Goal: Task Accomplishment & Management: Complete application form

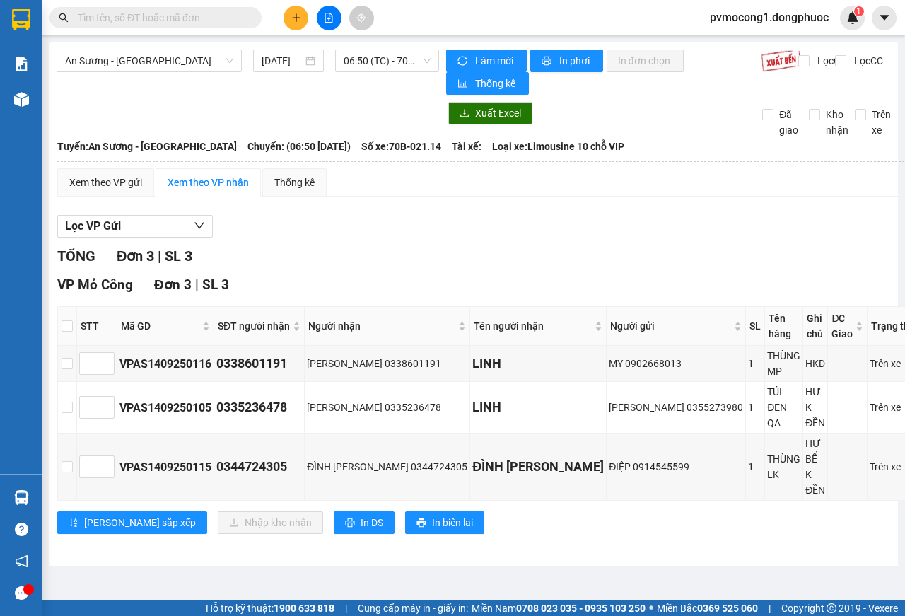
click at [292, 15] on icon "plus" at bounding box center [296, 18] width 10 height 10
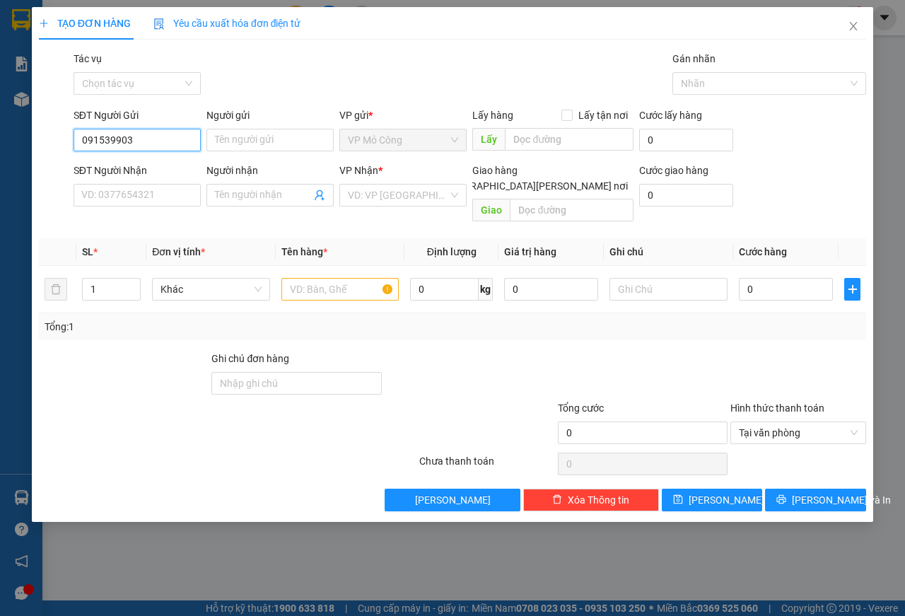
type input "0915399032"
click at [112, 168] on div "0915399032 - [PERSON_NAME]" at bounding box center [151, 169] width 139 height 16
type input "PHỤNG"
type input "0566336699"
type input "PHONG"
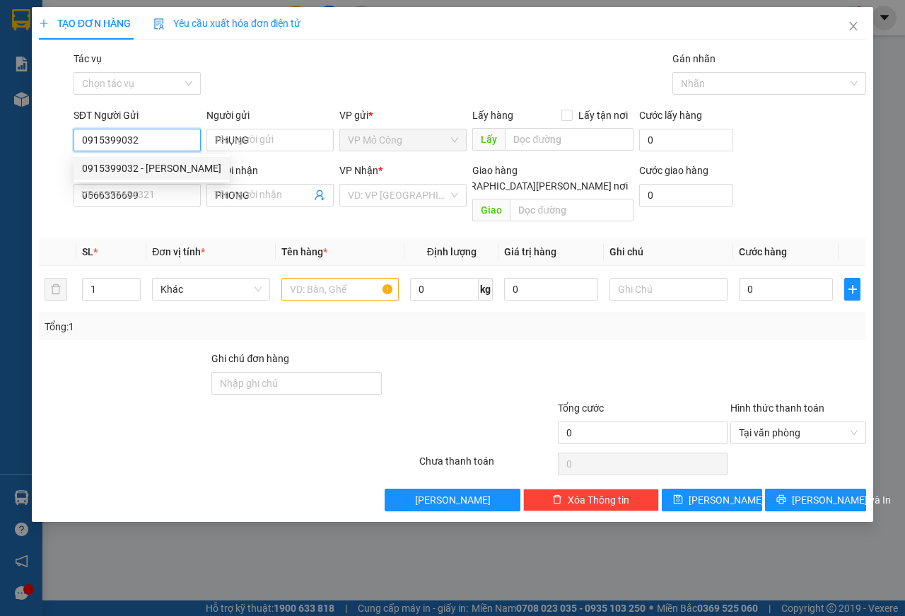
type input "205.000"
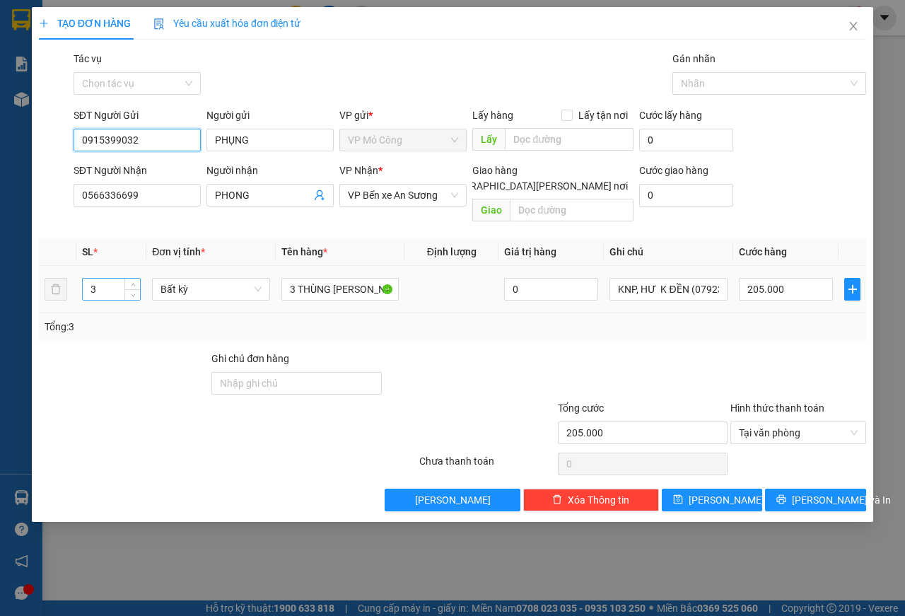
type input "0915399032"
click at [116, 279] on input "3" at bounding box center [112, 289] width 58 height 21
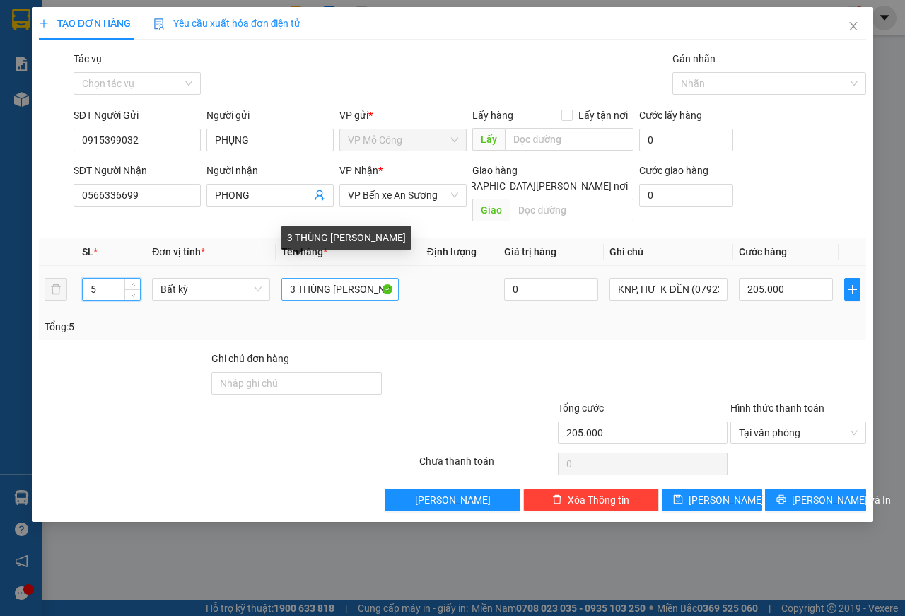
type input "5"
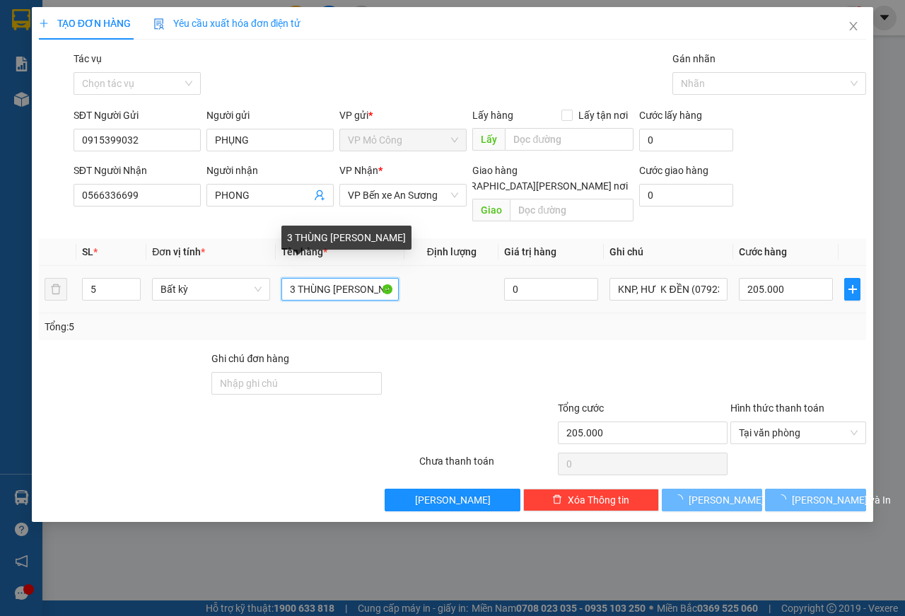
type input "0"
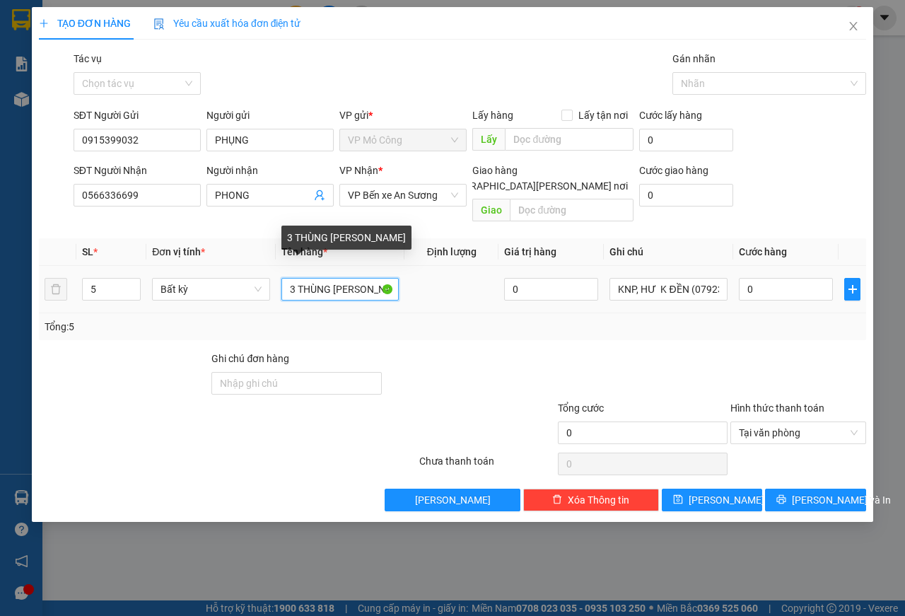
drag, startPoint x: 287, startPoint y: 275, endPoint x: 377, endPoint y: 270, distance: 89.9
click at [414, 275] on tr "5 Bất kỳ 3 THÙNG [PERSON_NAME] 0 KNP, HƯ K ĐỀN (0792354214) 0" at bounding box center [452, 289] width 827 height 47
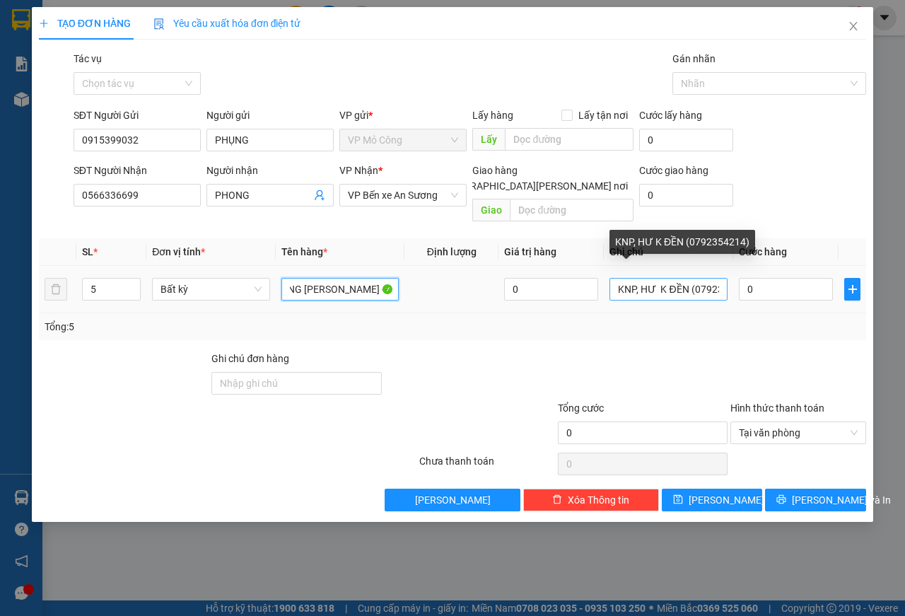
type input "3 BỌC ĐEN + 2 THÙNG [PERSON_NAME] + PK NAIL"
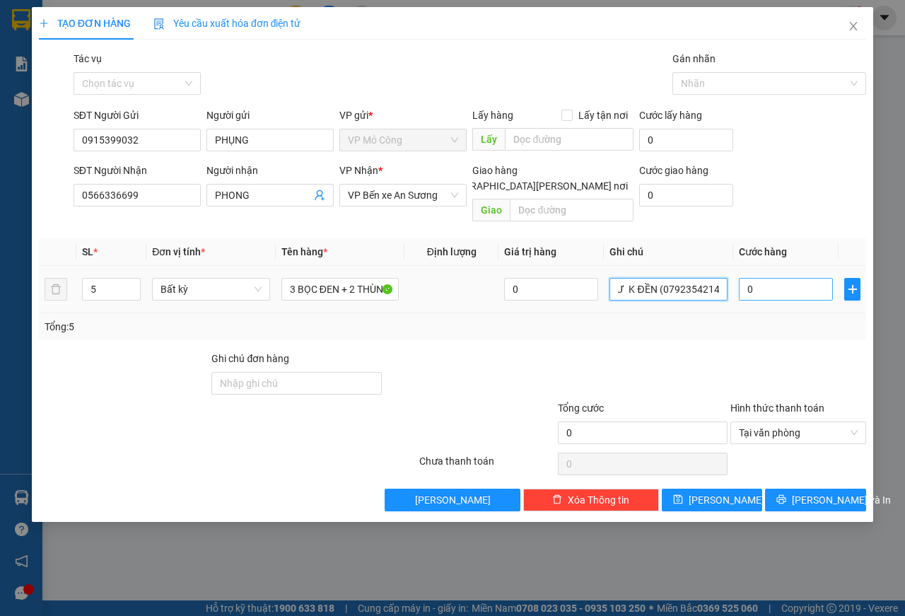
drag, startPoint x: 641, startPoint y: 274, endPoint x: 748, endPoint y: 276, distance: 107.5
click at [748, 276] on tr "5 Bất kỳ 3 BỌC ĐEN + 2 THÙNG [PERSON_NAME] + PK NAIL 0 KNP, HƯ K ĐỀN (079235421…" at bounding box center [452, 289] width 827 height 47
type input "KNP, HƯ BỂ K ĐỀN"
click at [785, 278] on input "0" at bounding box center [786, 289] width 94 height 23
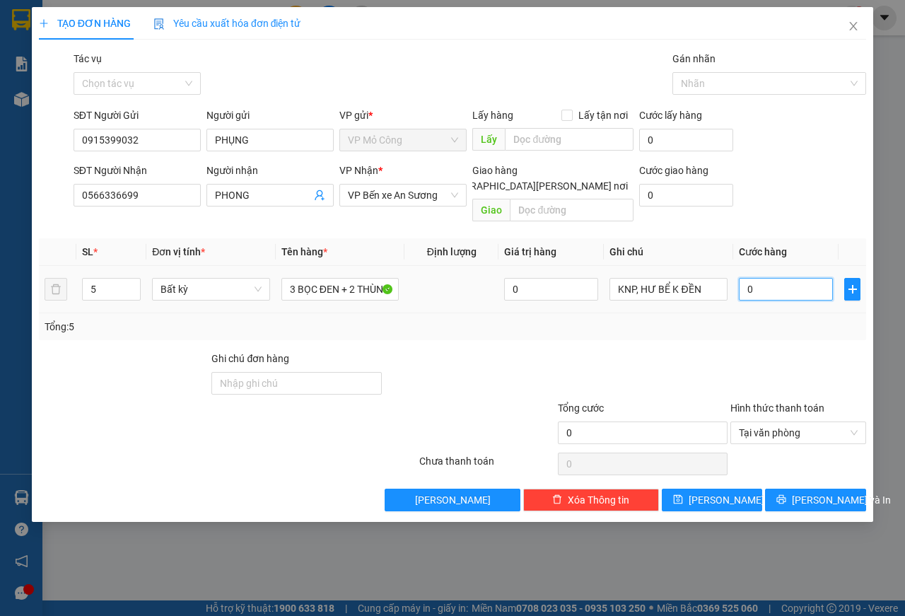
type input "1"
type input "16"
type input "165"
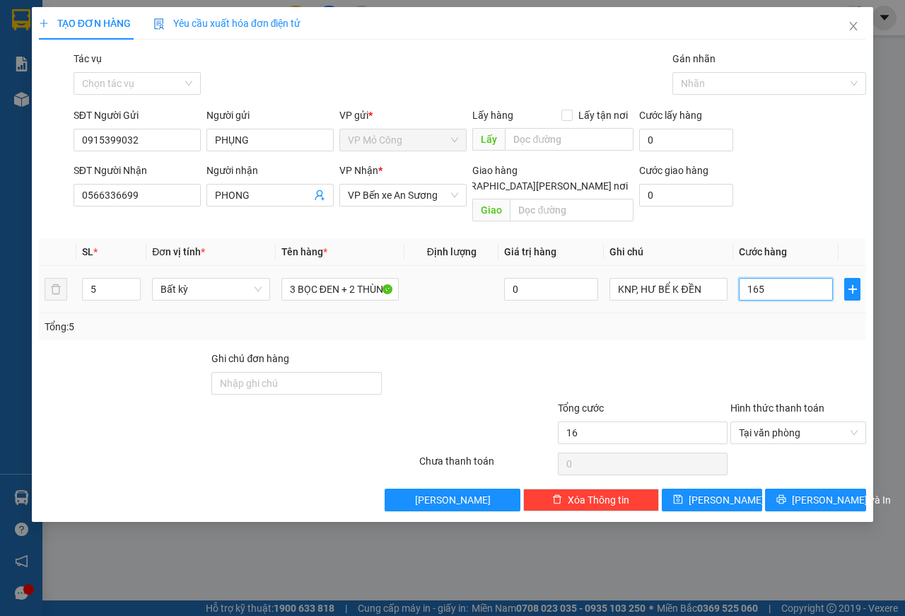
type input "165"
type input "1.650"
type input "16.500"
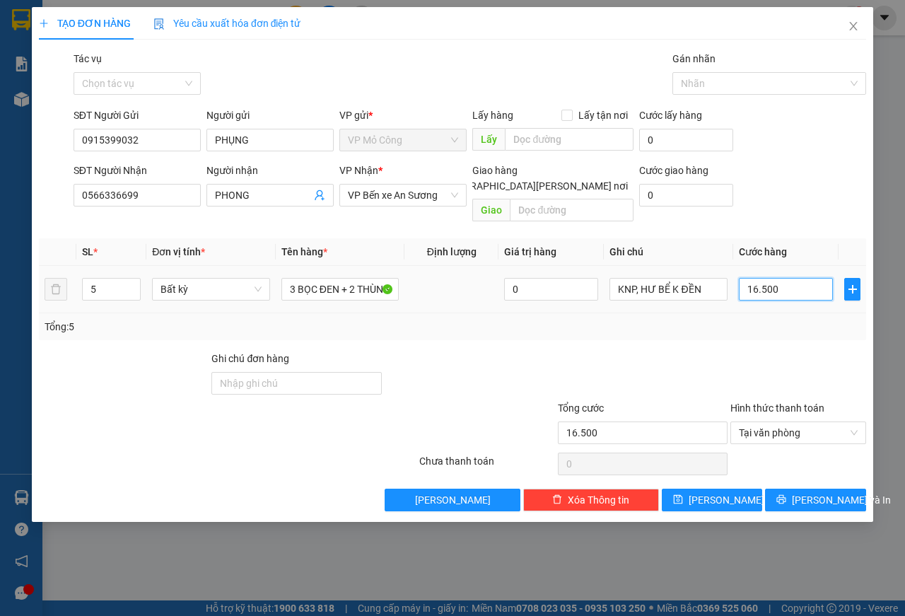
type input "165.000"
click at [819, 492] on span "[PERSON_NAME] và In" at bounding box center [841, 500] width 99 height 16
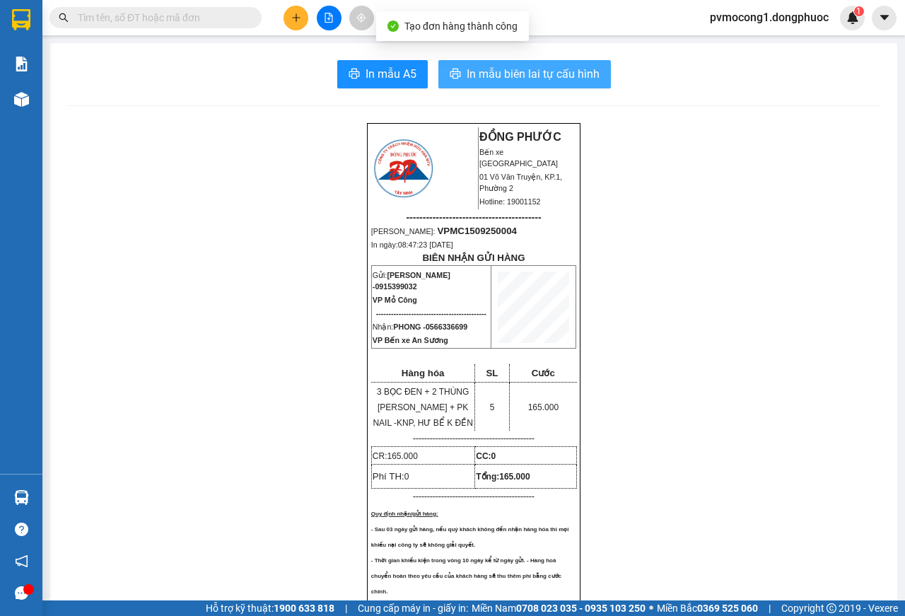
click at [476, 64] on button "In mẫu biên lai tự cấu hình" at bounding box center [524, 74] width 173 height 28
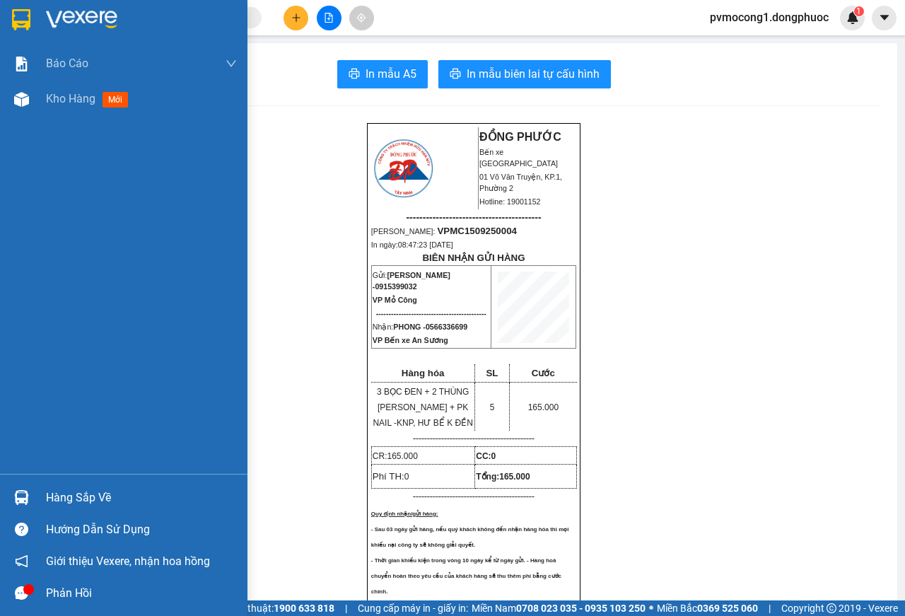
click at [21, 29] on img at bounding box center [21, 19] width 18 height 21
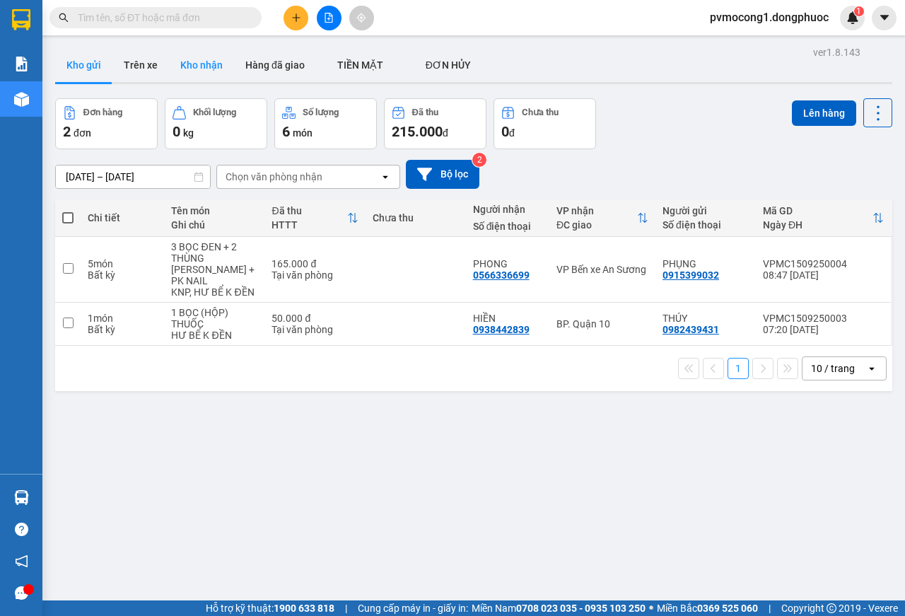
click at [196, 72] on button "Kho nhận" at bounding box center [201, 65] width 65 height 34
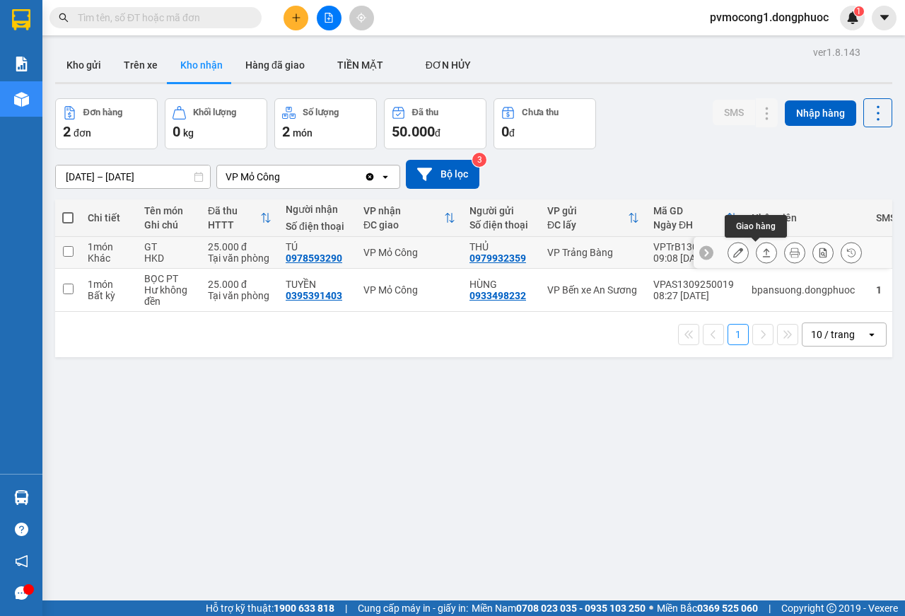
click at [762, 249] on icon at bounding box center [767, 252] width 10 height 10
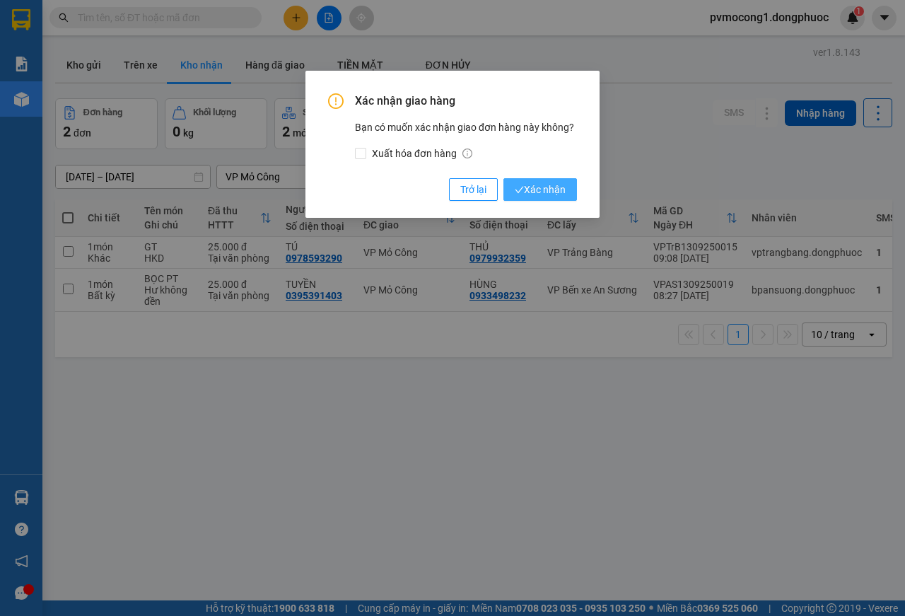
click at [552, 187] on span "Xác nhận" at bounding box center [540, 190] width 51 height 16
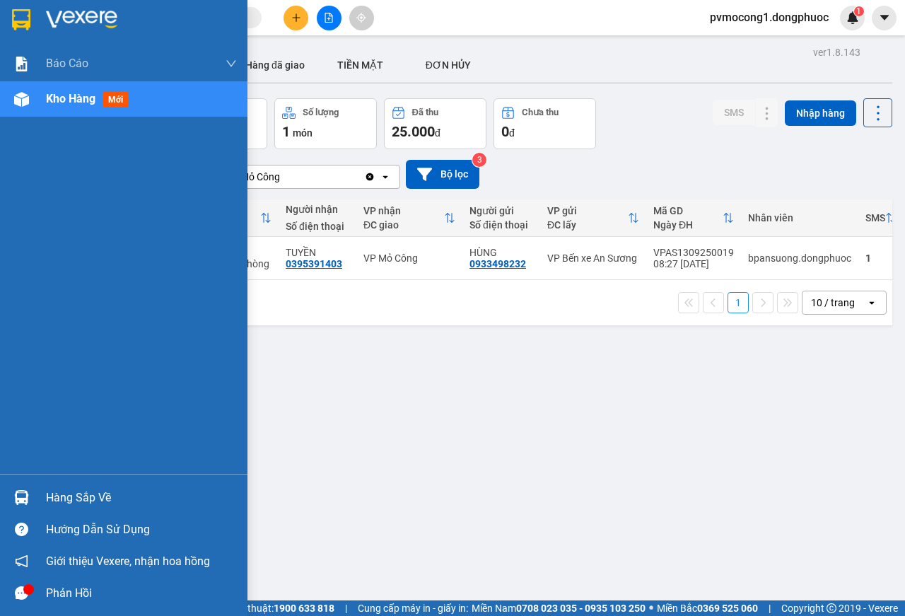
click at [78, 497] on div "Hàng sắp về" at bounding box center [141, 497] width 191 height 21
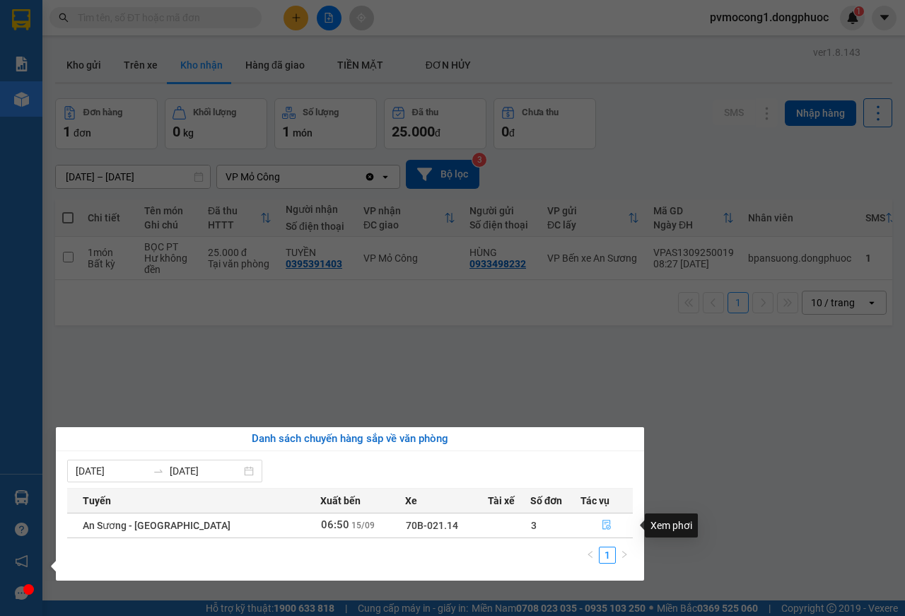
click at [602, 527] on icon "file-done" at bounding box center [607, 525] width 10 height 10
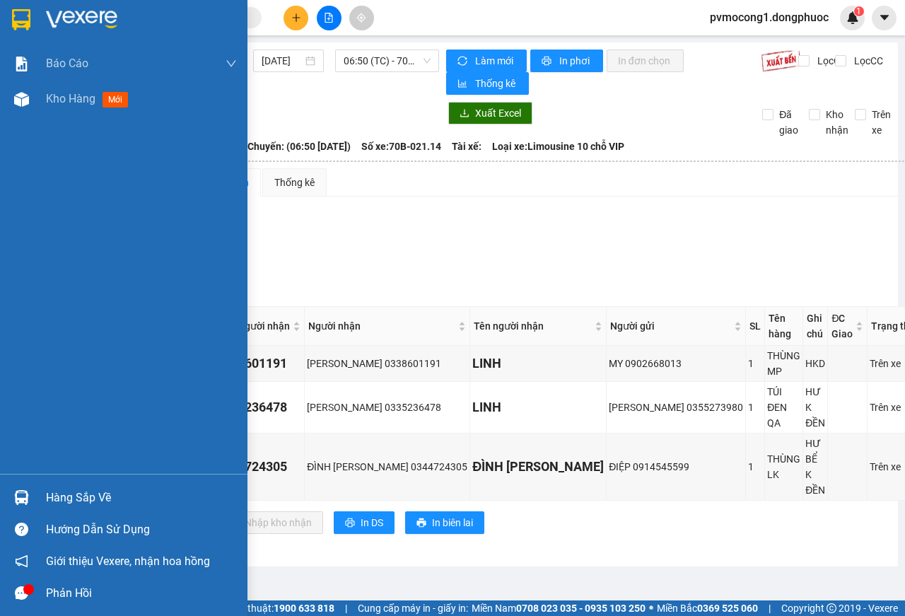
click at [22, 21] on img at bounding box center [21, 19] width 18 height 21
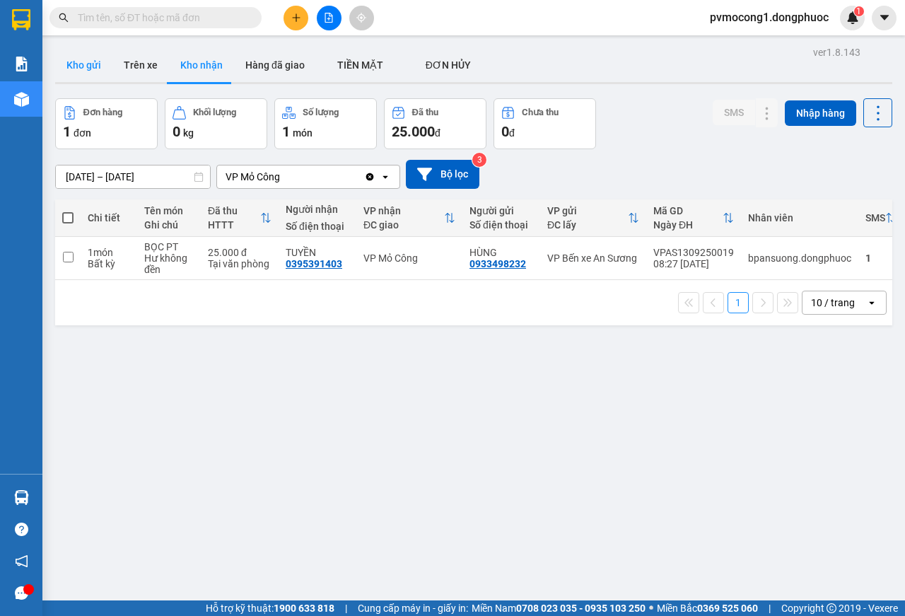
click at [78, 60] on button "Kho gửi" at bounding box center [83, 65] width 57 height 34
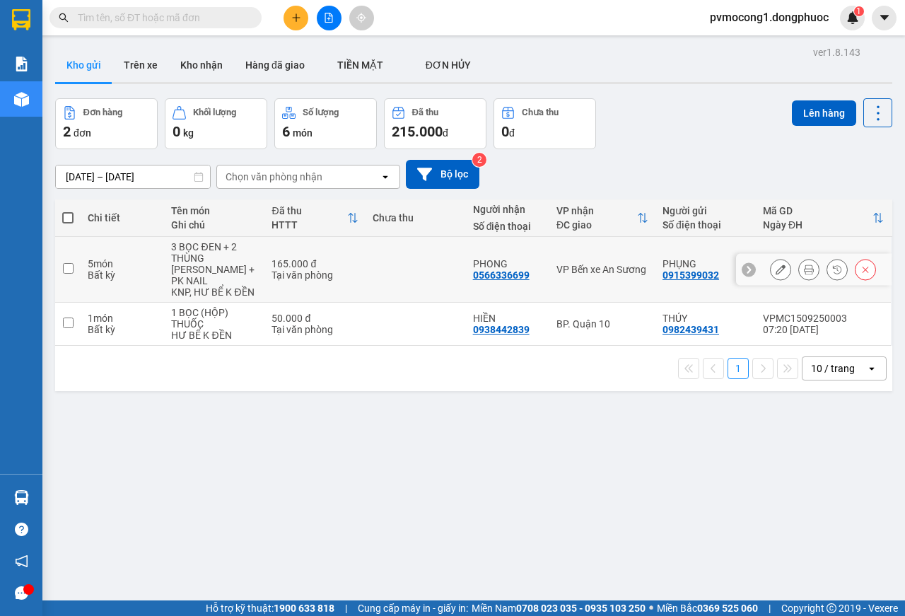
click at [68, 263] on input "checkbox" at bounding box center [68, 268] width 11 height 11
checkbox input "true"
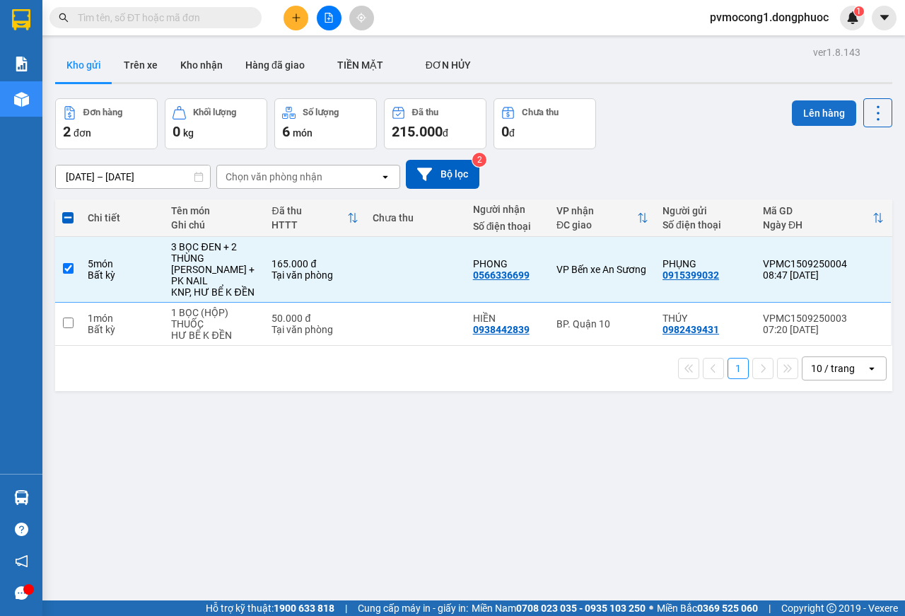
click at [809, 109] on button "Lên hàng" at bounding box center [824, 112] width 64 height 25
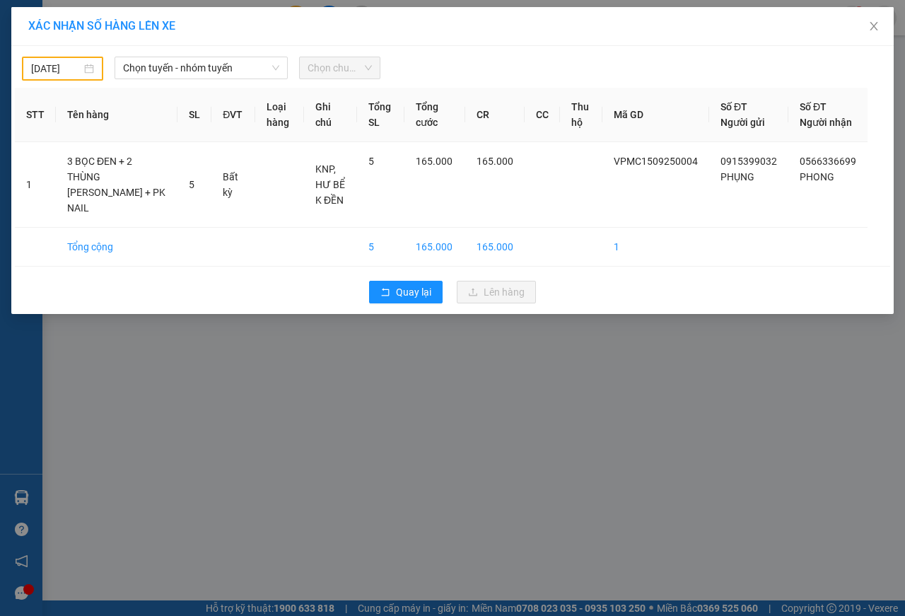
click at [61, 68] on input "[DATE]" at bounding box center [56, 69] width 50 height 16
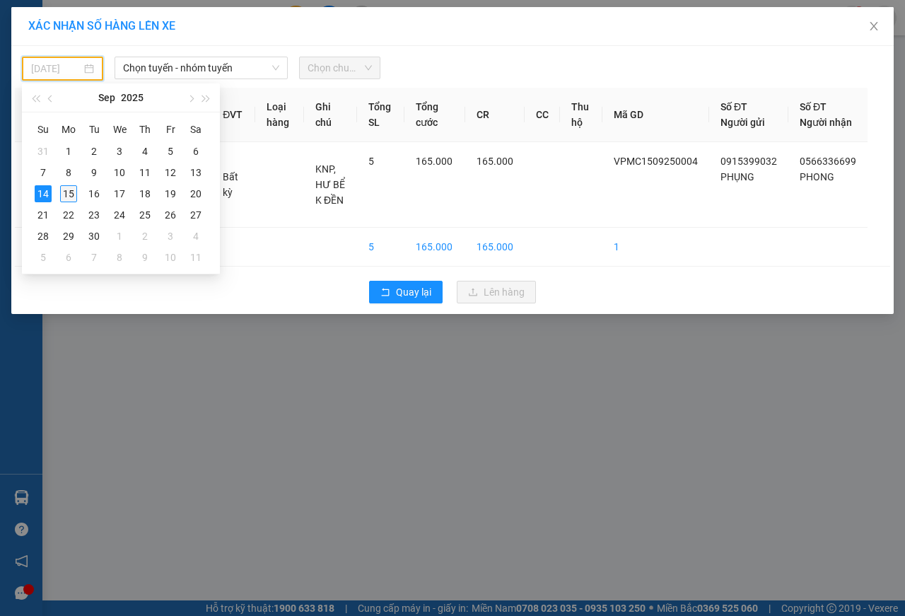
click at [74, 192] on div "15" at bounding box center [68, 193] width 17 height 17
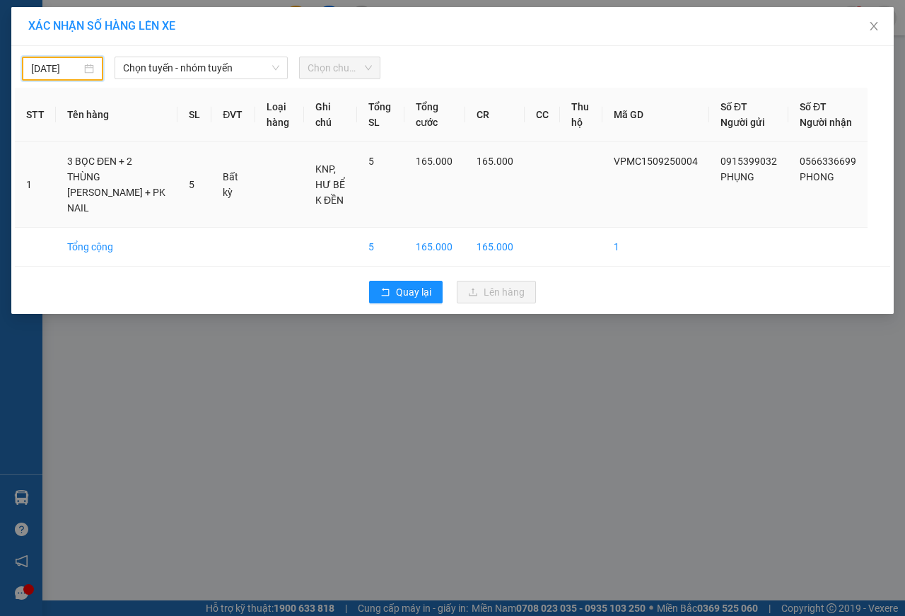
type input "[DATE]"
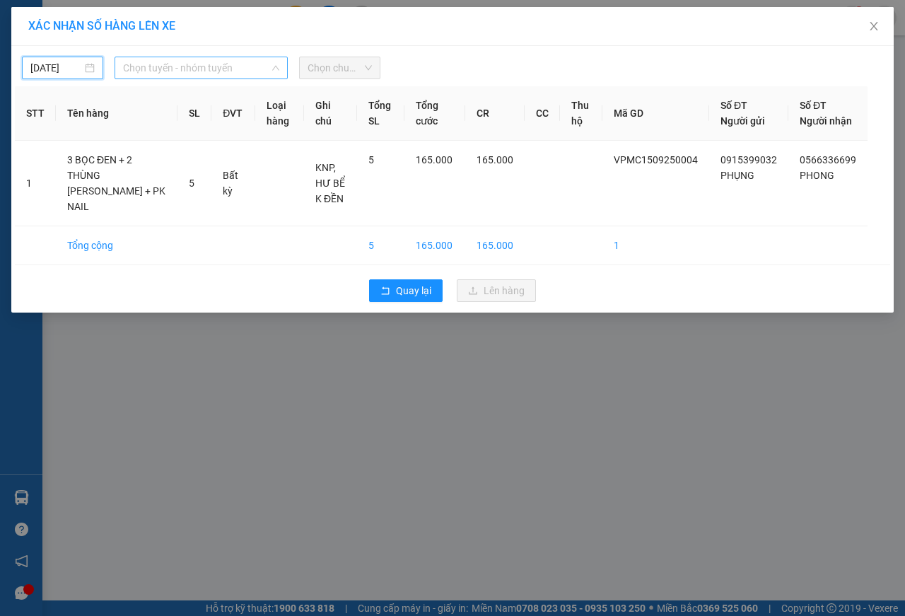
click at [182, 66] on span "Chọn tuyến - nhóm tuyến" at bounding box center [201, 67] width 156 height 21
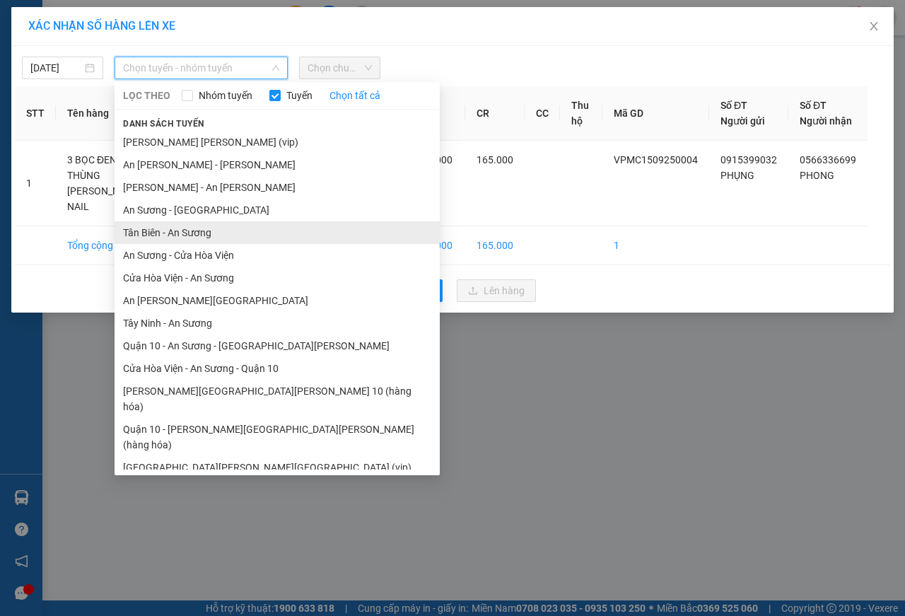
click at [141, 236] on li "Tân Biên - An Sương" at bounding box center [277, 232] width 325 height 23
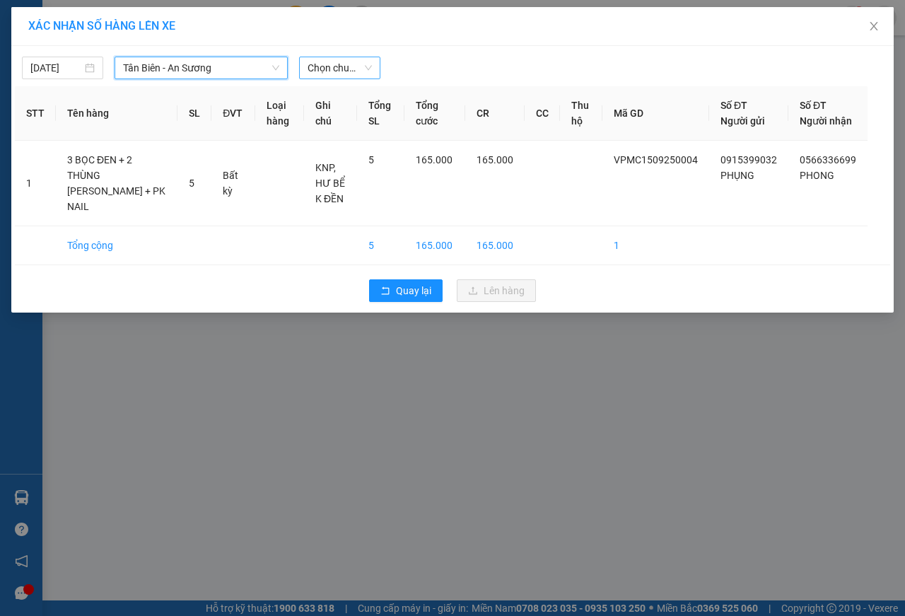
click at [326, 66] on span "Chọn chuyến" at bounding box center [340, 67] width 64 height 21
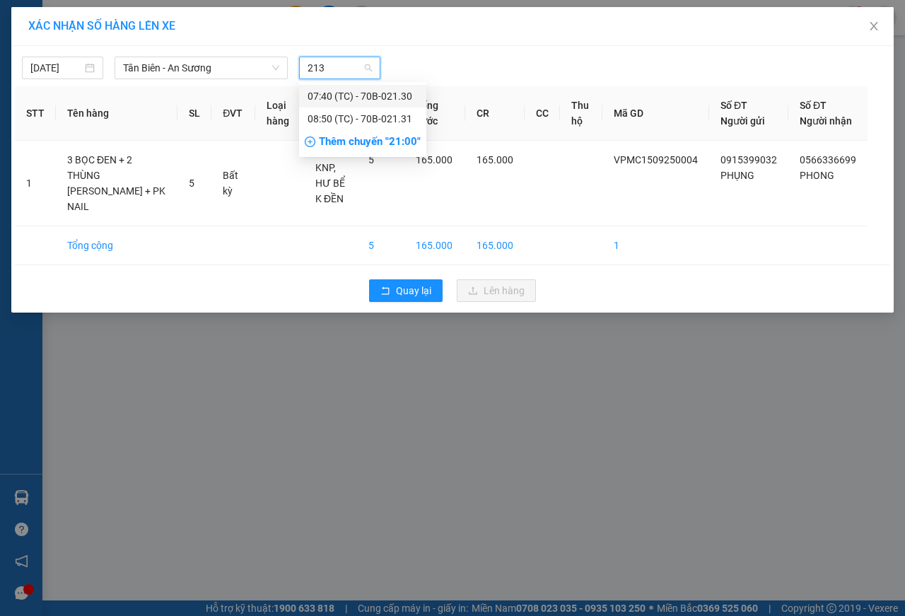
type input "2131"
click at [408, 94] on div "08:50 (TC) - 70B-021.31" at bounding box center [363, 96] width 110 height 16
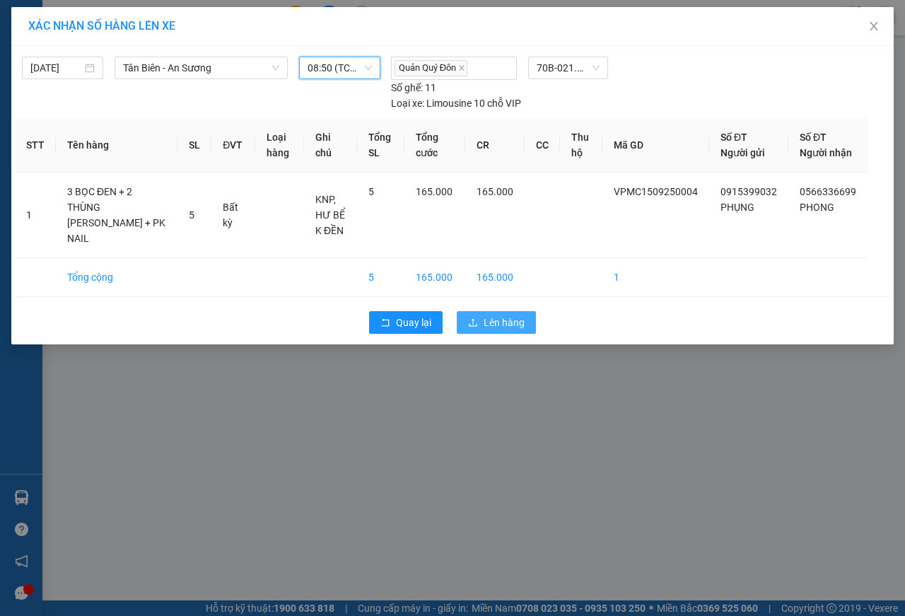
click at [508, 326] on span "Lên hàng" at bounding box center [504, 323] width 41 height 16
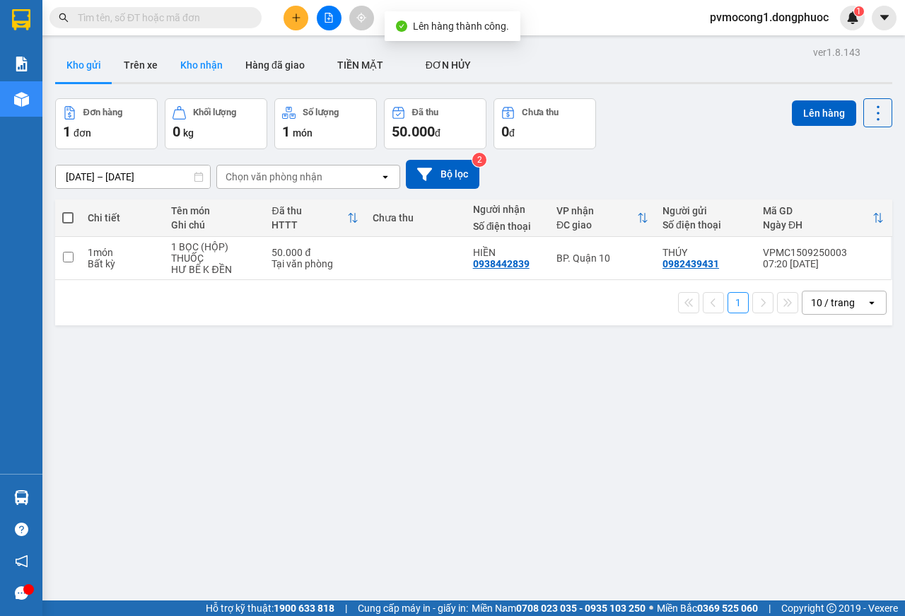
click at [204, 64] on button "Kho nhận" at bounding box center [201, 65] width 65 height 34
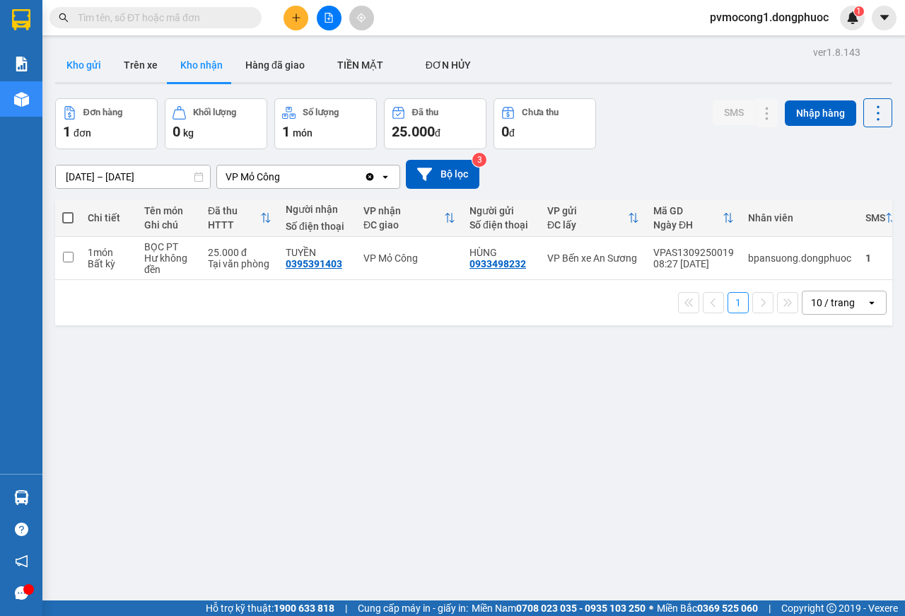
click at [78, 64] on button "Kho gửi" at bounding box center [83, 65] width 57 height 34
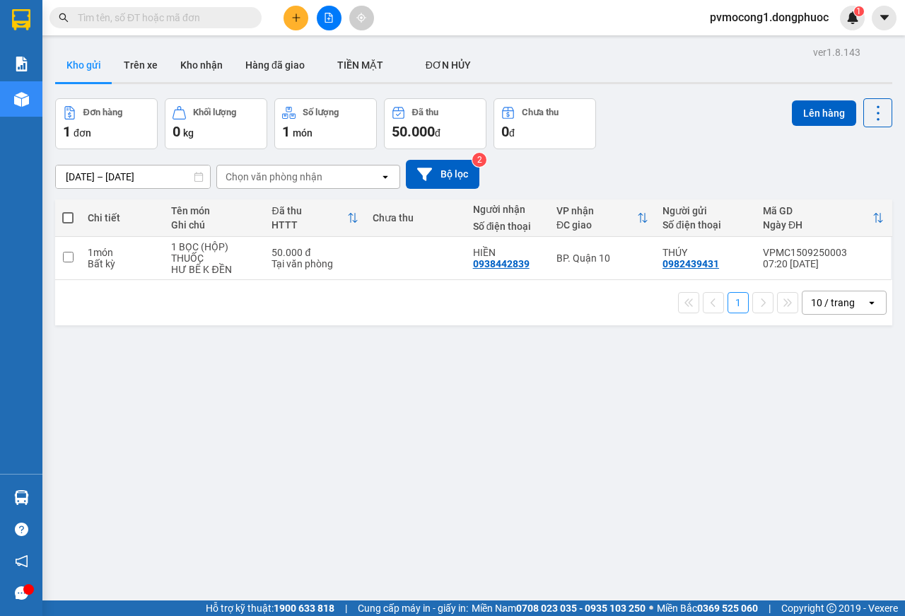
click at [71, 219] on span at bounding box center [67, 217] width 11 height 11
click at [68, 211] on input "checkbox" at bounding box center [68, 211] width 0 height 0
checkbox input "true"
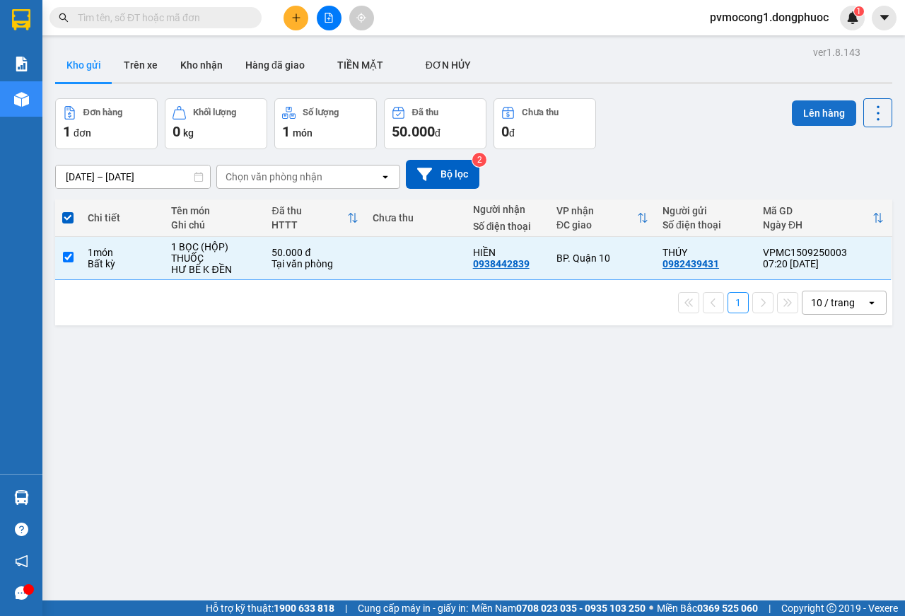
click at [809, 117] on button "Lên hàng" at bounding box center [824, 112] width 64 height 25
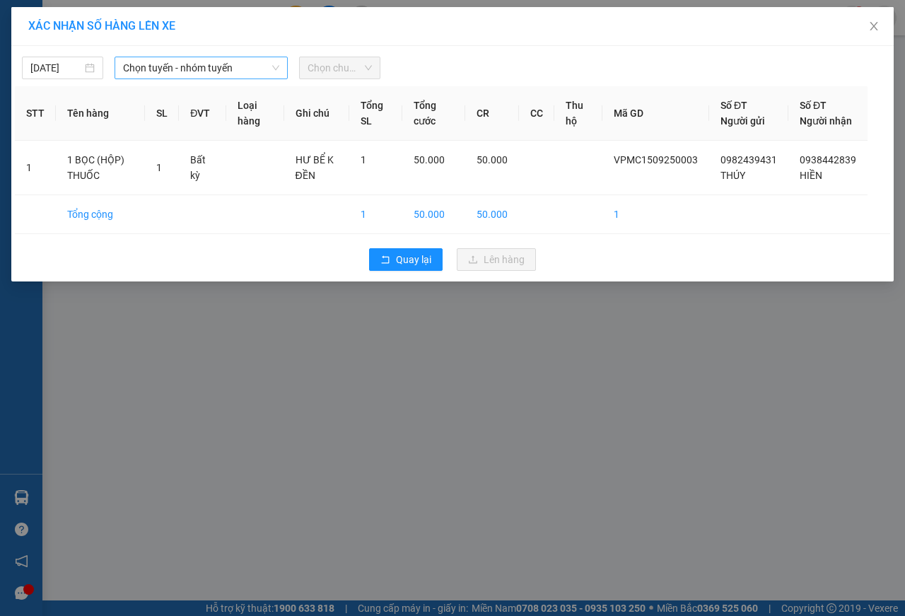
click at [165, 65] on span "Chọn tuyến - nhóm tuyến" at bounding box center [201, 67] width 156 height 21
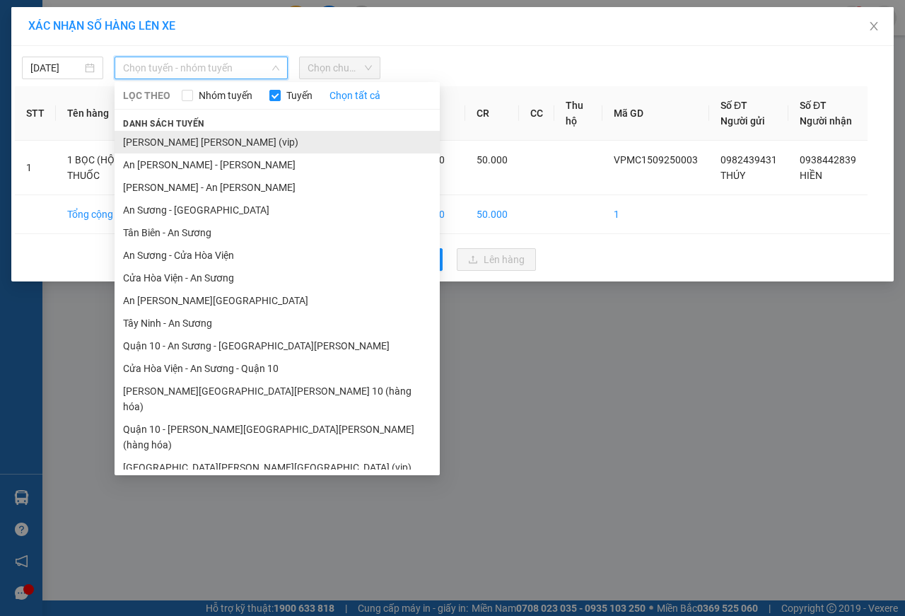
click at [152, 143] on li "[PERSON_NAME] [PERSON_NAME] (vip)" at bounding box center [277, 142] width 325 height 23
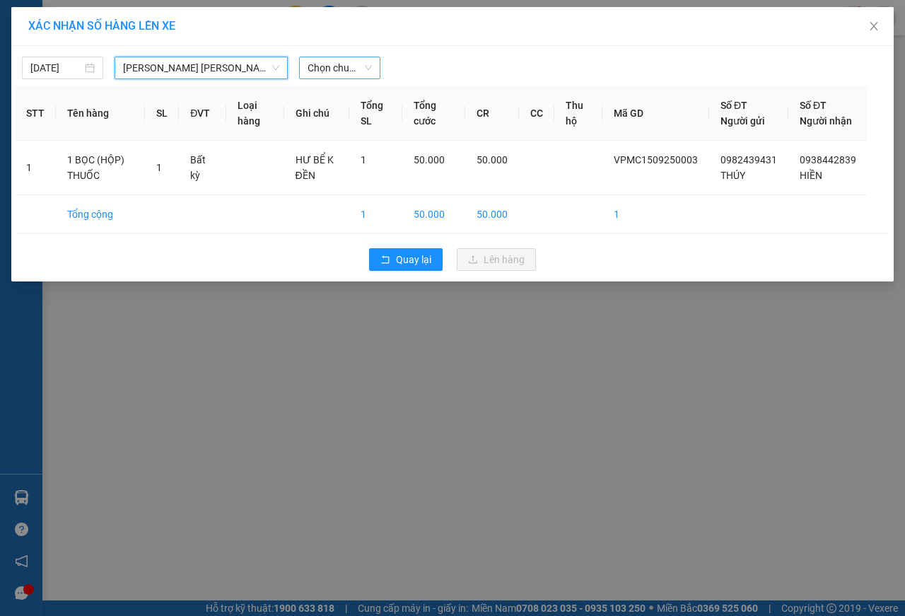
click at [317, 66] on span "Chọn chuyến" at bounding box center [340, 67] width 64 height 21
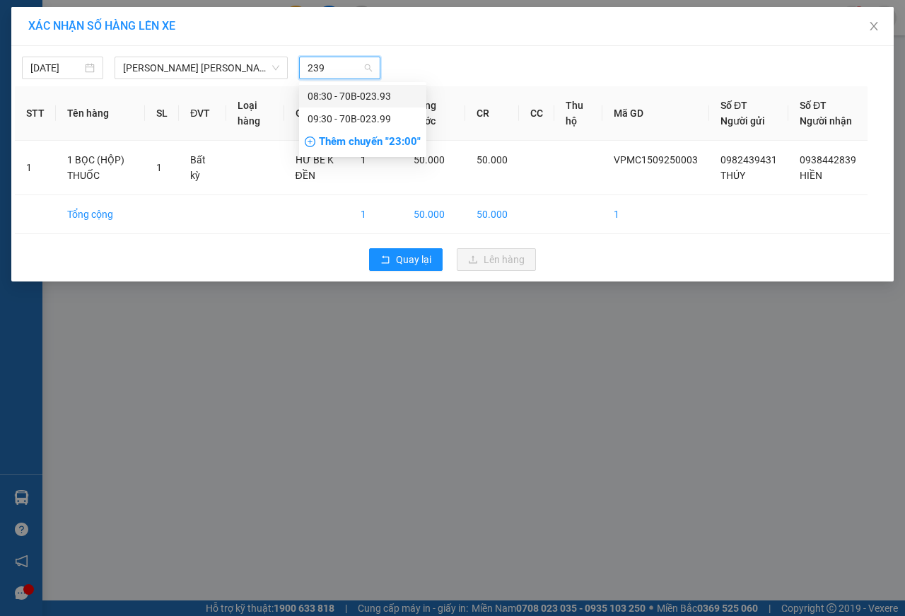
type input "2393"
click at [374, 92] on div "08:30 - 70B-023.93" at bounding box center [363, 96] width 110 height 16
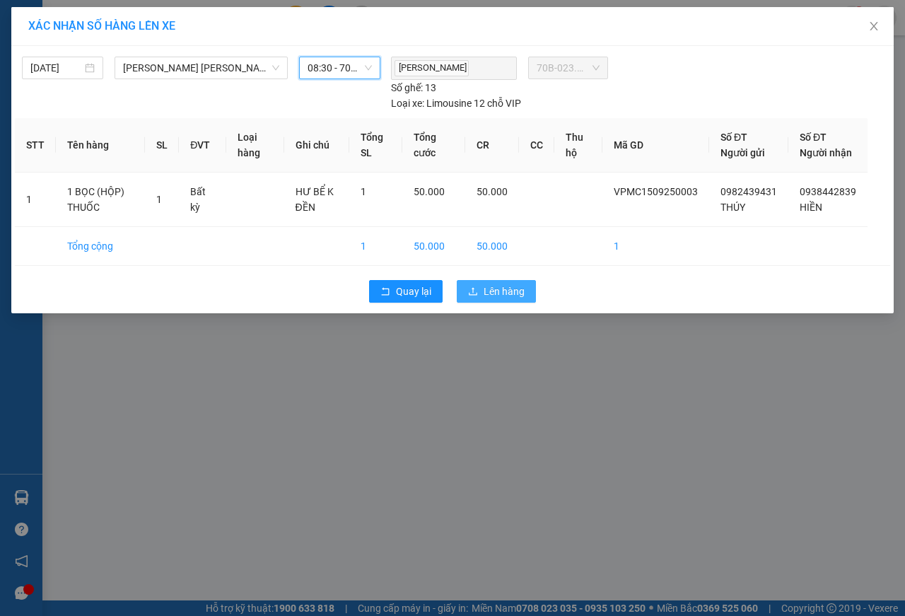
click at [498, 299] on span "Lên hàng" at bounding box center [504, 292] width 41 height 16
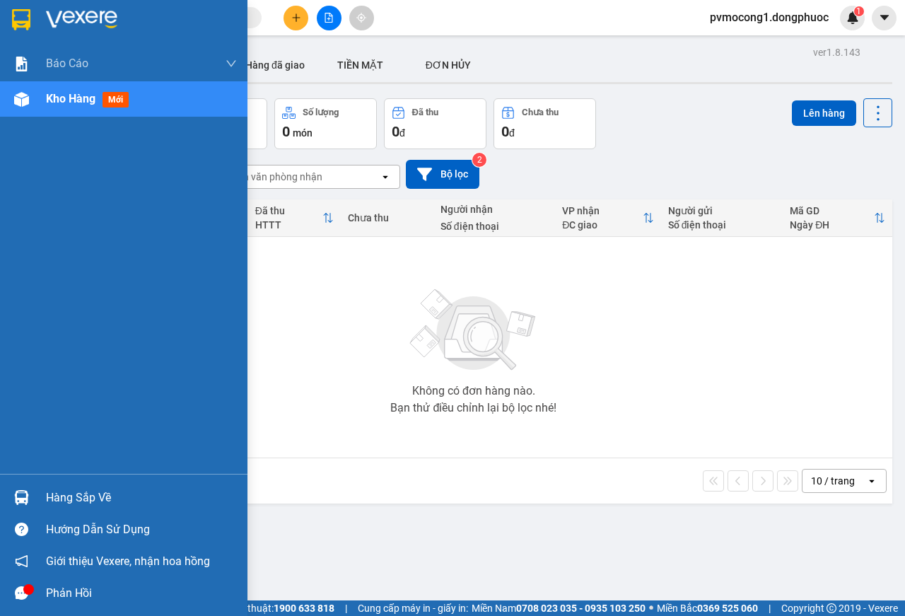
click at [26, 17] on img at bounding box center [21, 19] width 18 height 21
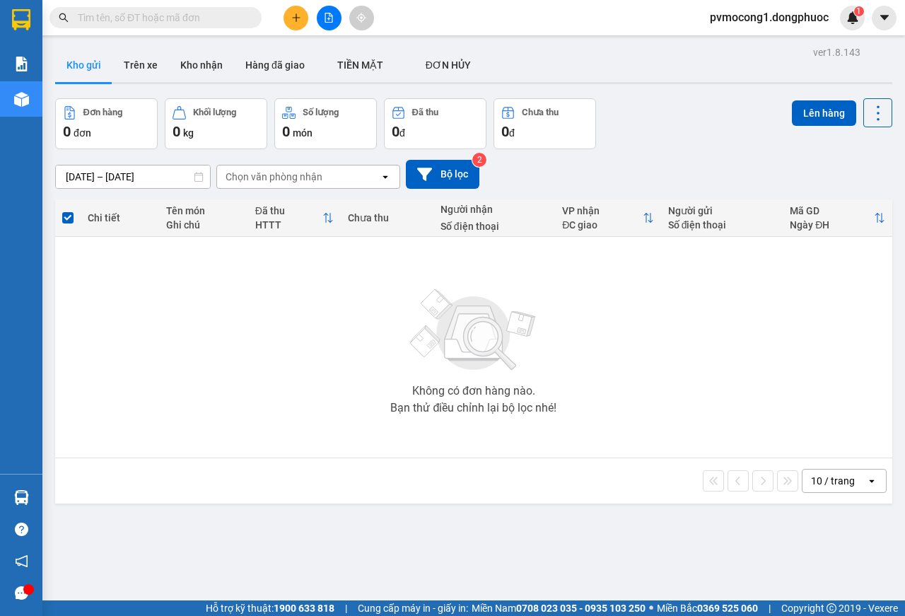
click at [72, 495] on div "10 / trang open" at bounding box center [473, 480] width 837 height 45
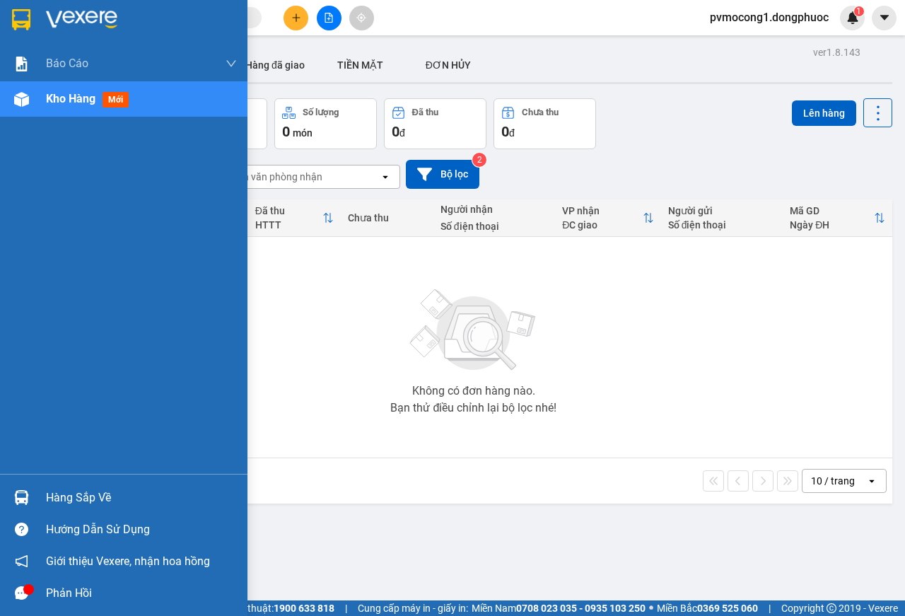
click at [63, 501] on div "Hàng sắp về" at bounding box center [141, 497] width 191 height 21
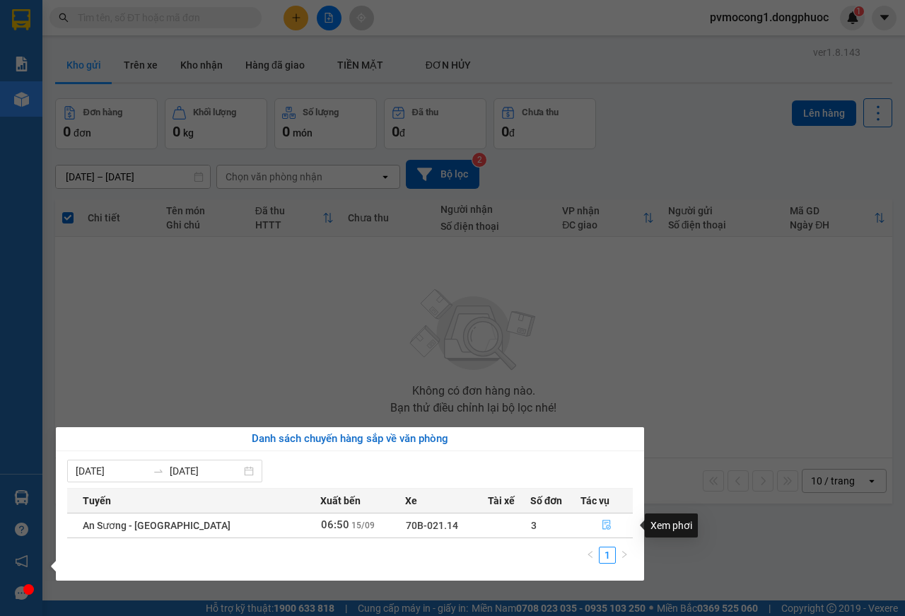
click at [602, 525] on icon "file-done" at bounding box center [607, 525] width 10 height 10
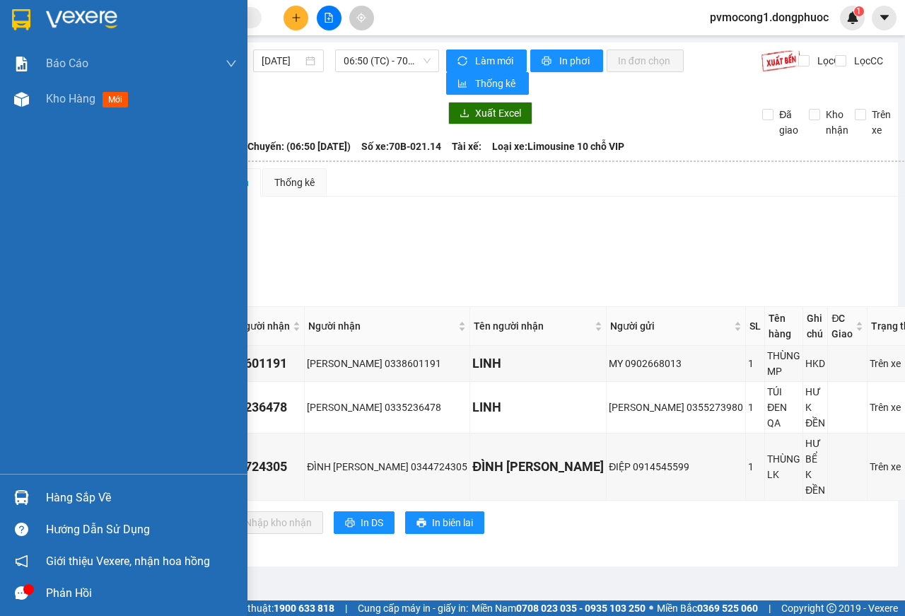
click at [69, 499] on div "Hàng sắp về" at bounding box center [141, 497] width 191 height 21
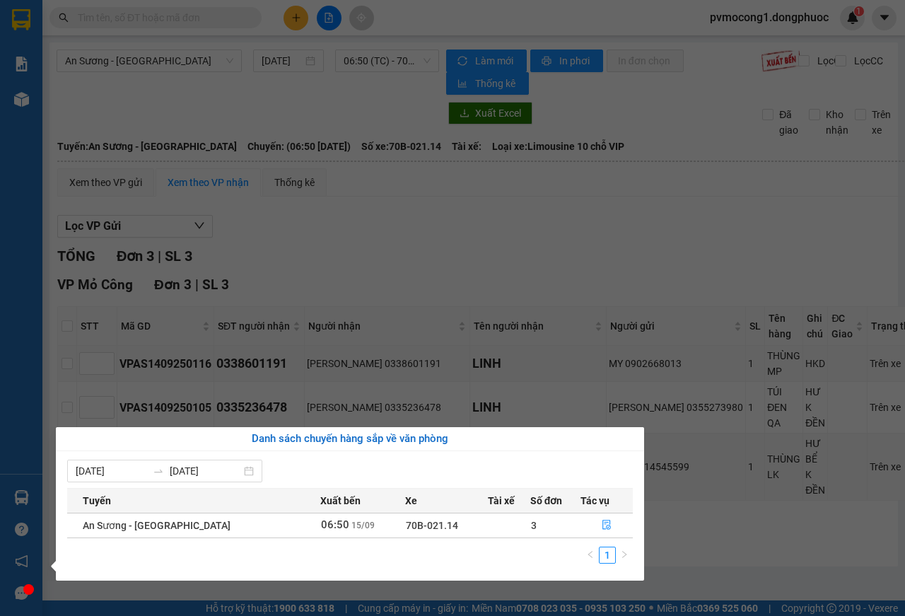
click at [711, 513] on section "Kết quả [PERSON_NAME] ( 0 ) Bộ lọc No Data pvmocong1.dongphuoc 1 [PERSON_NAME] …" at bounding box center [452, 308] width 905 height 616
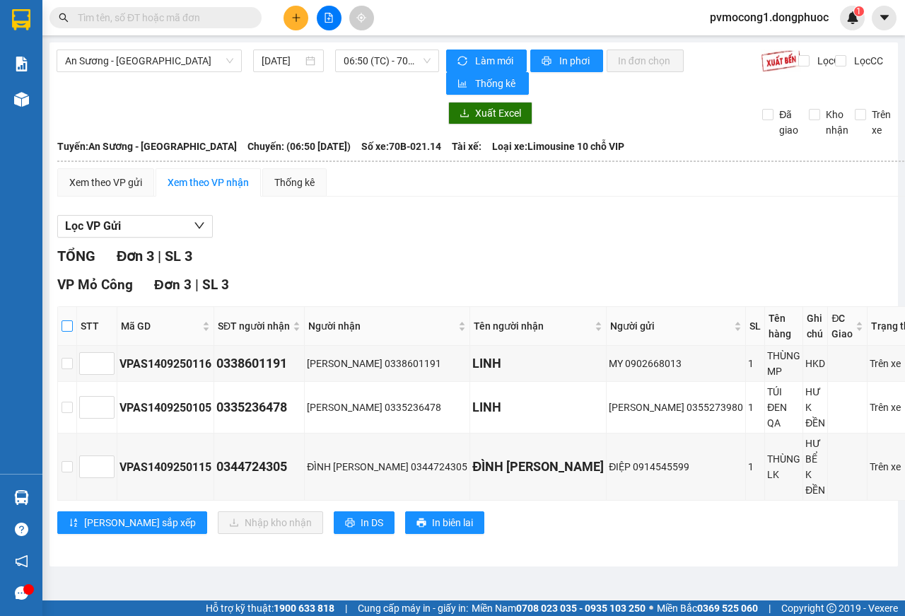
click at [73, 320] on input "checkbox" at bounding box center [67, 325] width 11 height 11
checkbox input "true"
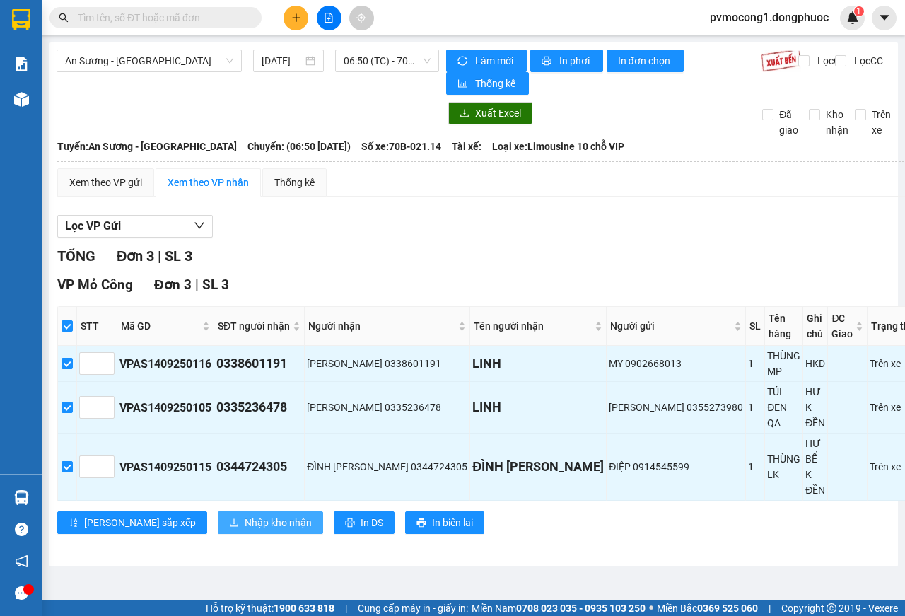
click at [245, 515] on span "Nhập kho nhận" at bounding box center [278, 523] width 67 height 16
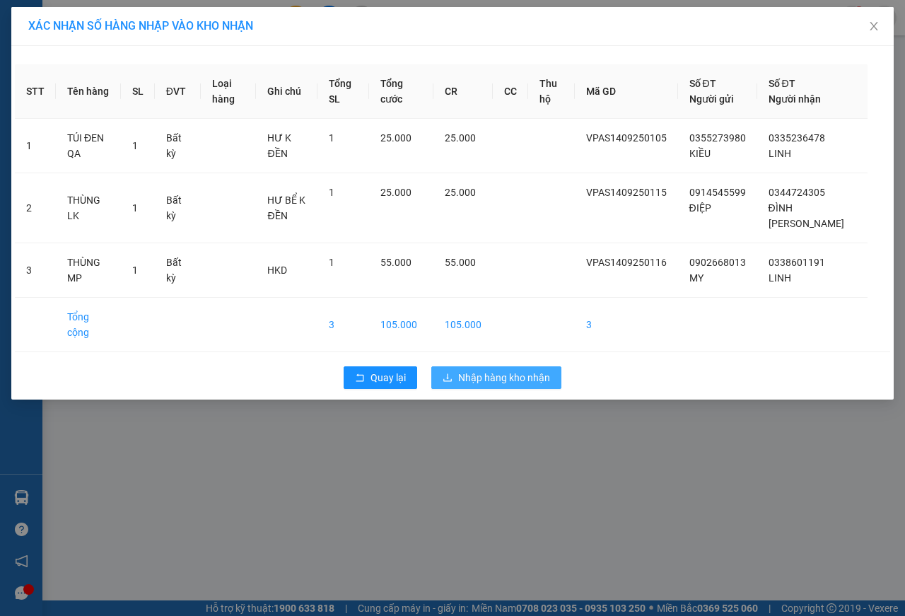
click at [494, 370] on span "Nhập hàng kho nhận" at bounding box center [504, 378] width 92 height 16
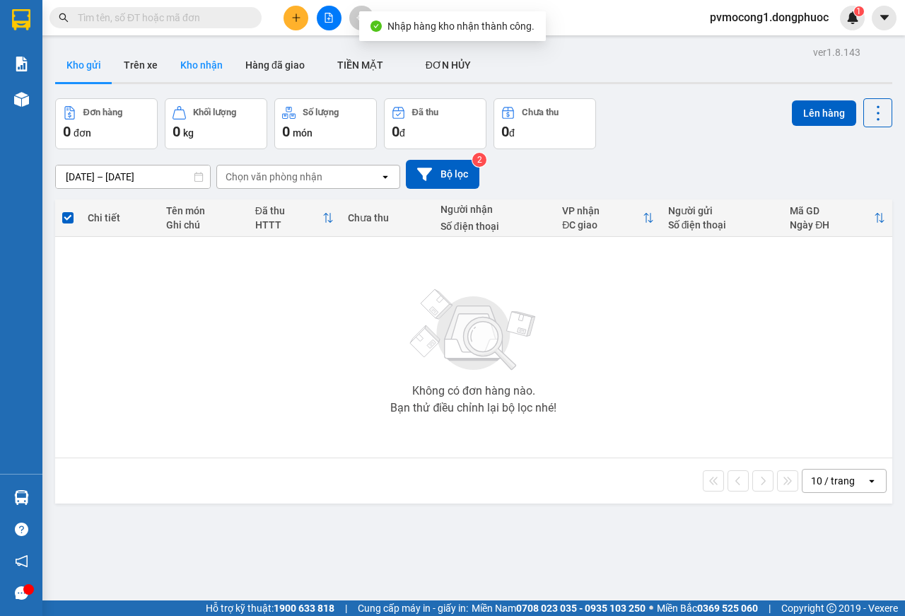
click at [202, 62] on button "Kho nhận" at bounding box center [201, 65] width 65 height 34
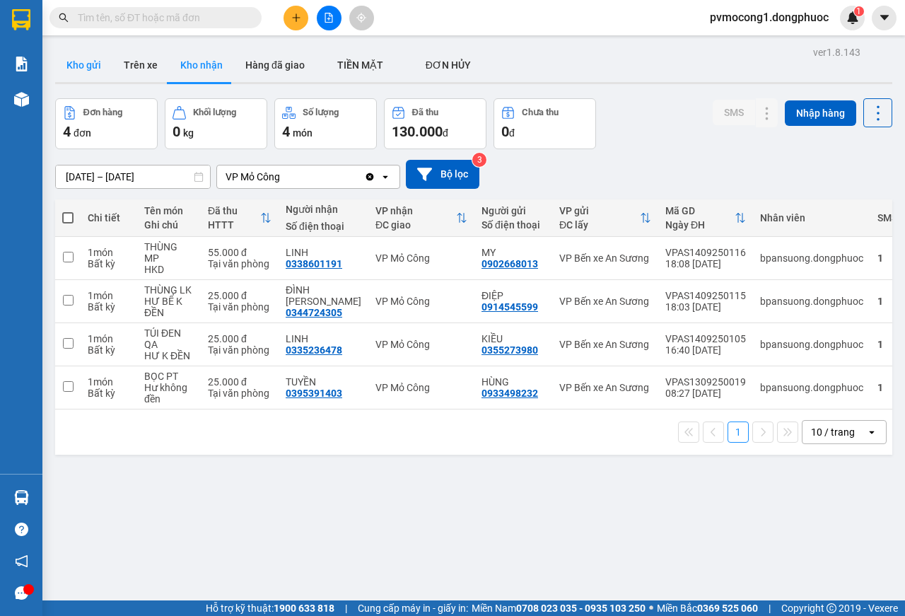
click at [83, 63] on button "Kho gửi" at bounding box center [83, 65] width 57 height 34
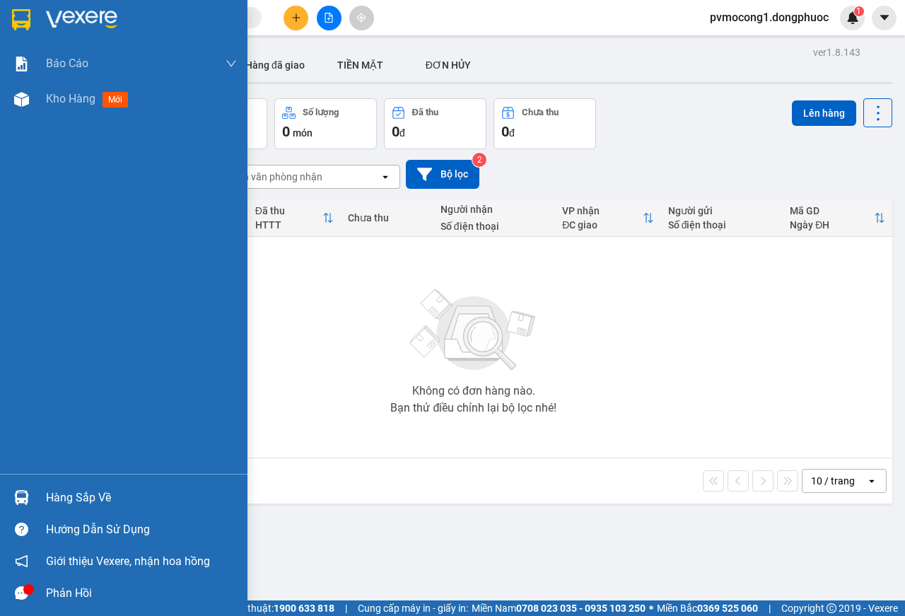
click at [85, 496] on div "Hàng sắp về" at bounding box center [141, 497] width 191 height 21
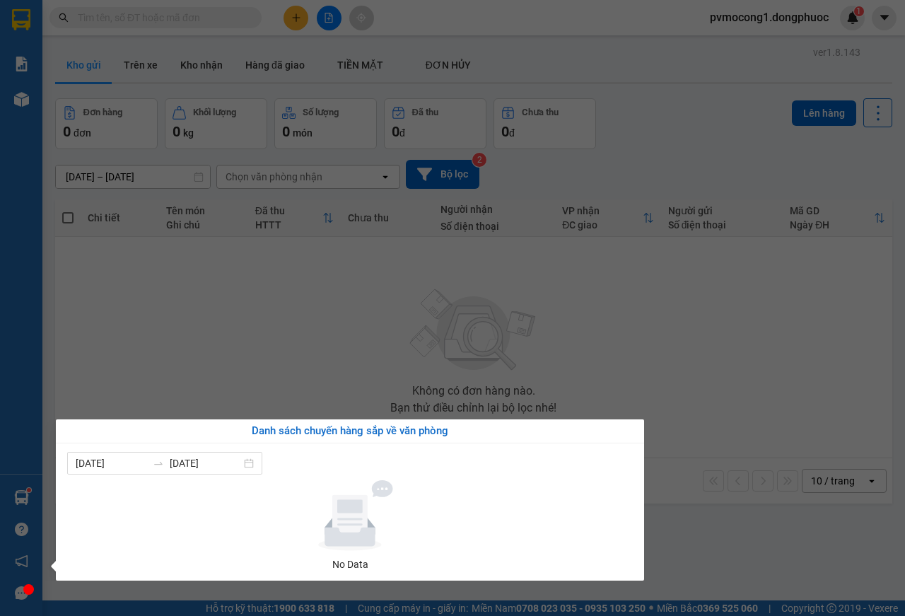
click at [634, 359] on section "Kết quả [PERSON_NAME] ( 0 ) Bộ lọc No Data pvmocong1.dongphuoc 1 [PERSON_NAME] …" at bounding box center [452, 308] width 905 height 616
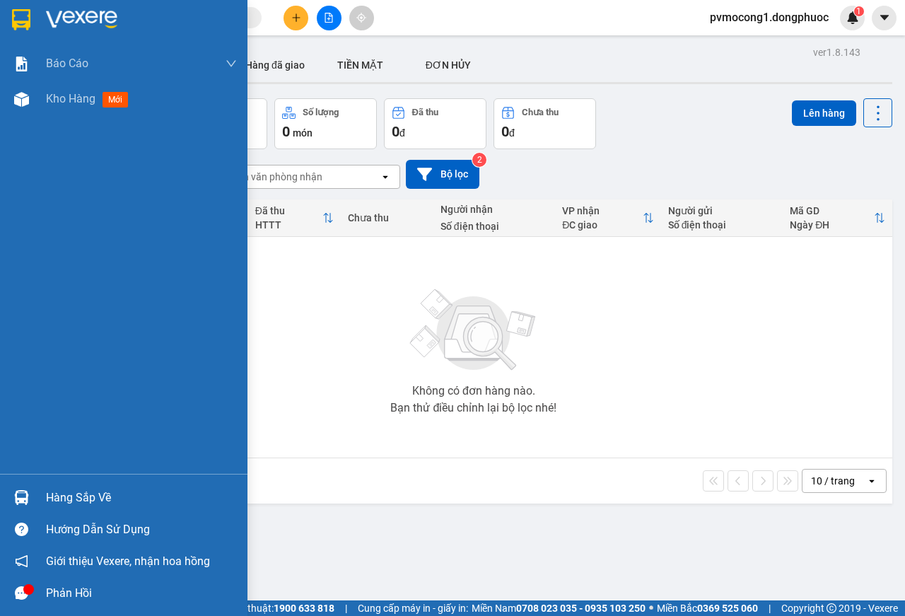
click at [19, 20] on img at bounding box center [21, 19] width 18 height 21
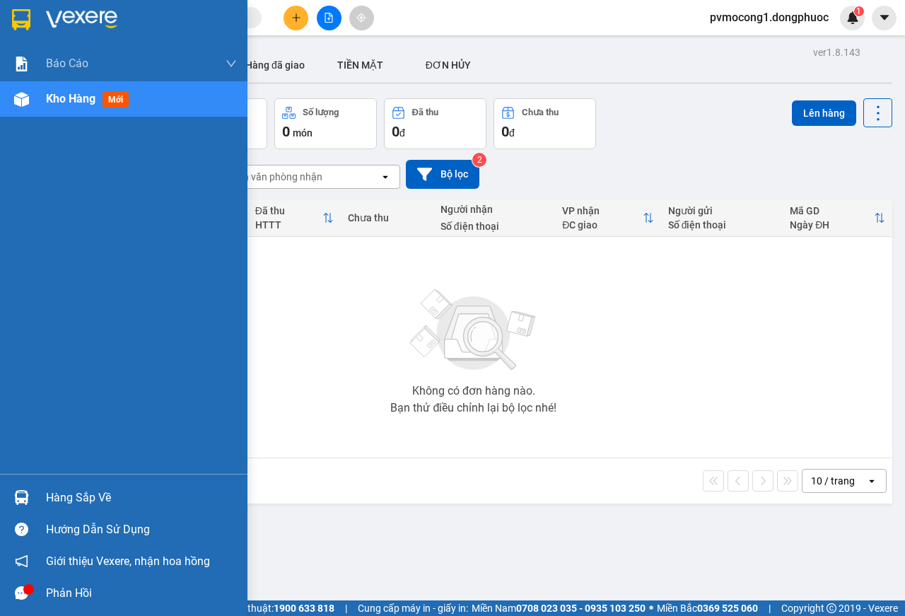
click at [76, 495] on div "Hàng sắp về" at bounding box center [141, 497] width 191 height 21
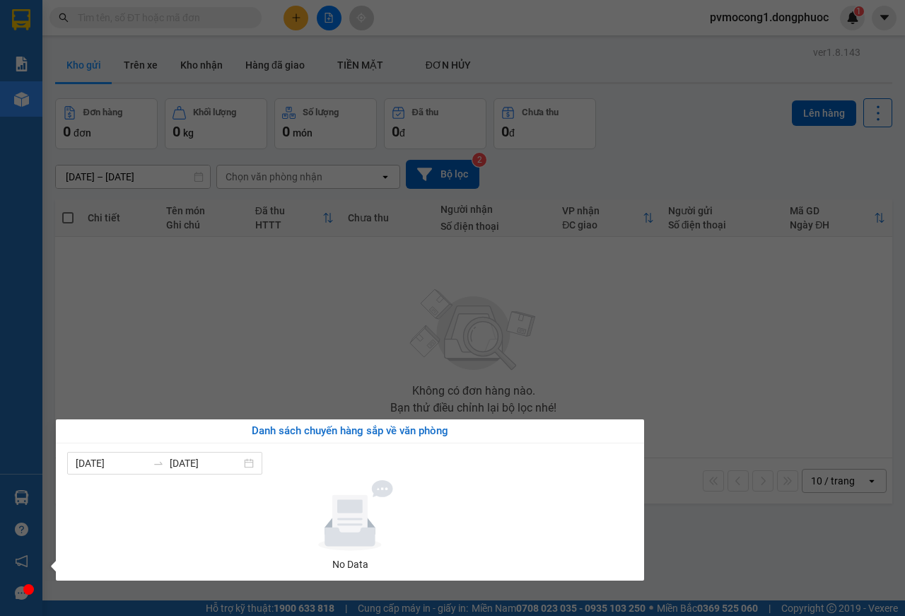
click at [233, 349] on section "Kết quả [PERSON_NAME] ( 0 ) Bộ lọc No Data pvmocong1.dongphuoc 1 [PERSON_NAME] …" at bounding box center [452, 308] width 905 height 616
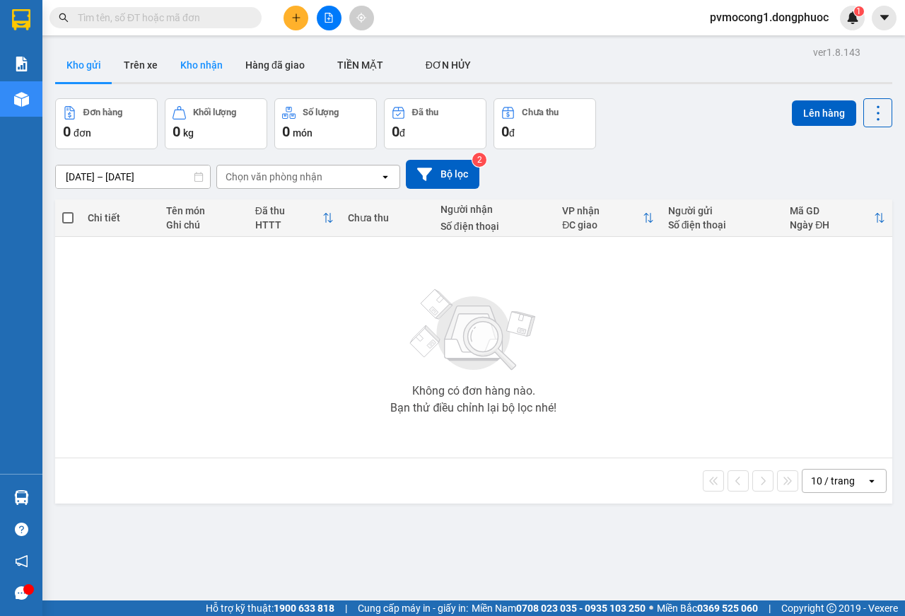
click at [209, 67] on button "Kho nhận" at bounding box center [201, 65] width 65 height 34
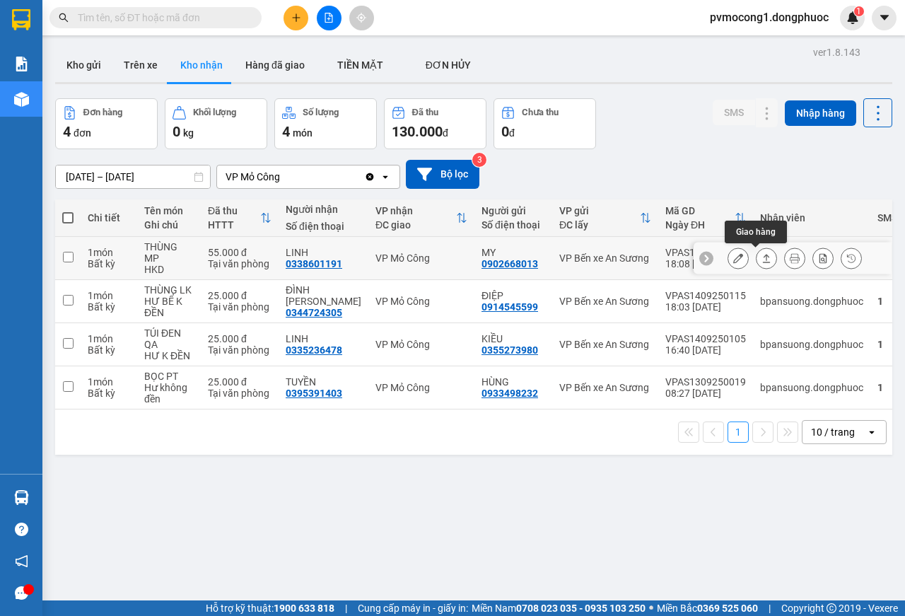
click at [763, 262] on icon at bounding box center [767, 258] width 8 height 8
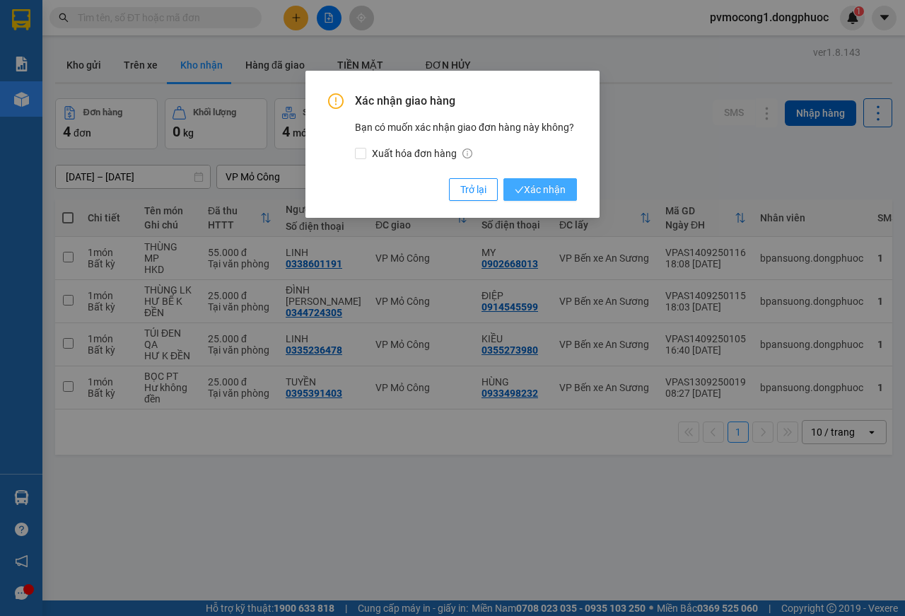
click at [556, 185] on span "Xác nhận" at bounding box center [540, 190] width 51 height 16
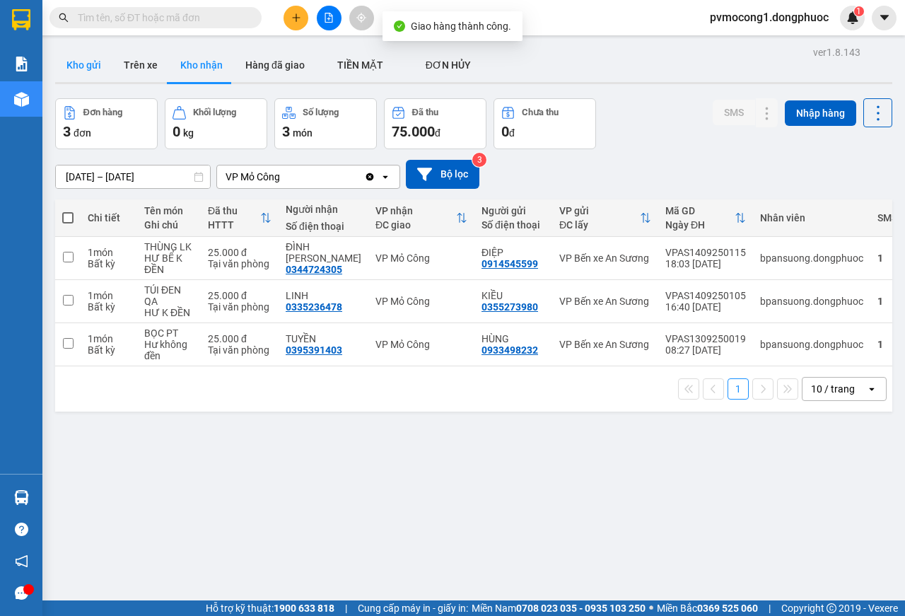
click at [83, 62] on button "Kho gửi" at bounding box center [83, 65] width 57 height 34
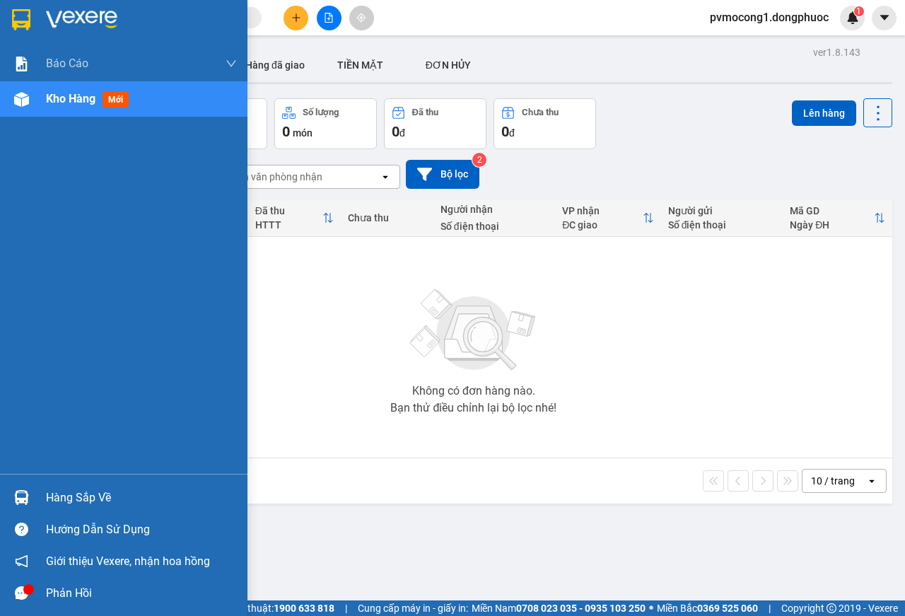
click at [66, 498] on div "Hàng sắp về" at bounding box center [141, 497] width 191 height 21
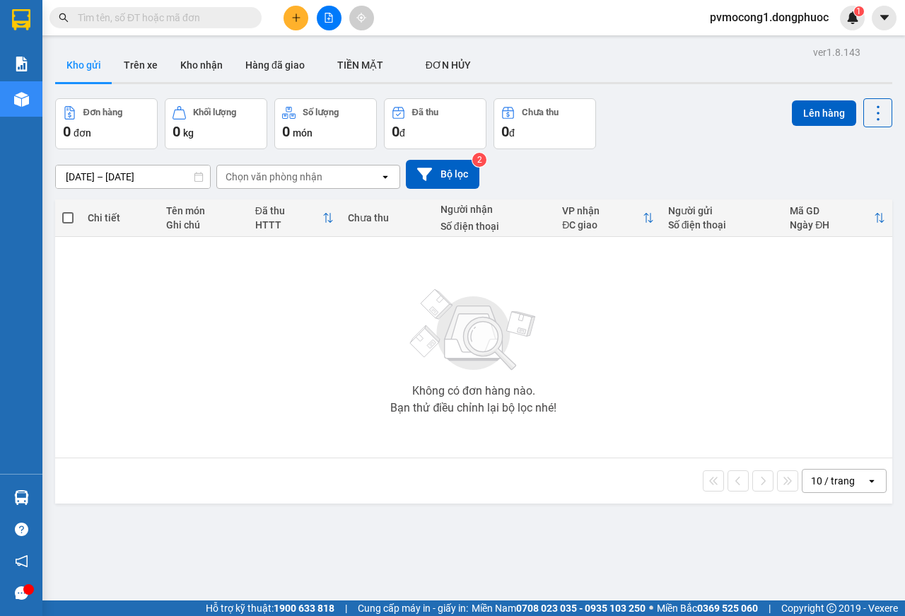
click at [207, 339] on section "Kết quả [PERSON_NAME] ( 0 ) Bộ lọc No Data pvmocong1.dongphuoc 1 [PERSON_NAME] …" at bounding box center [452, 308] width 905 height 616
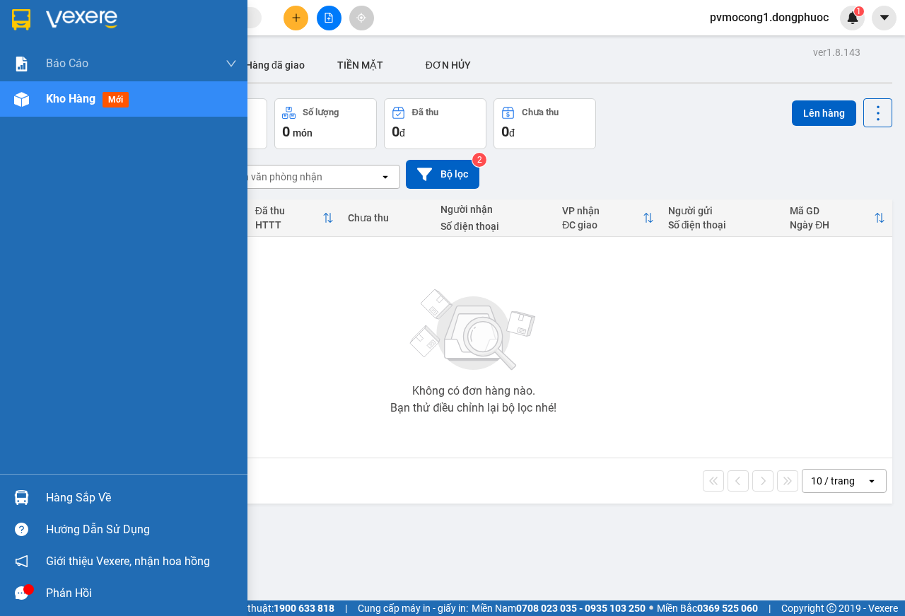
click at [75, 497] on div "Hàng sắp về" at bounding box center [141, 497] width 191 height 21
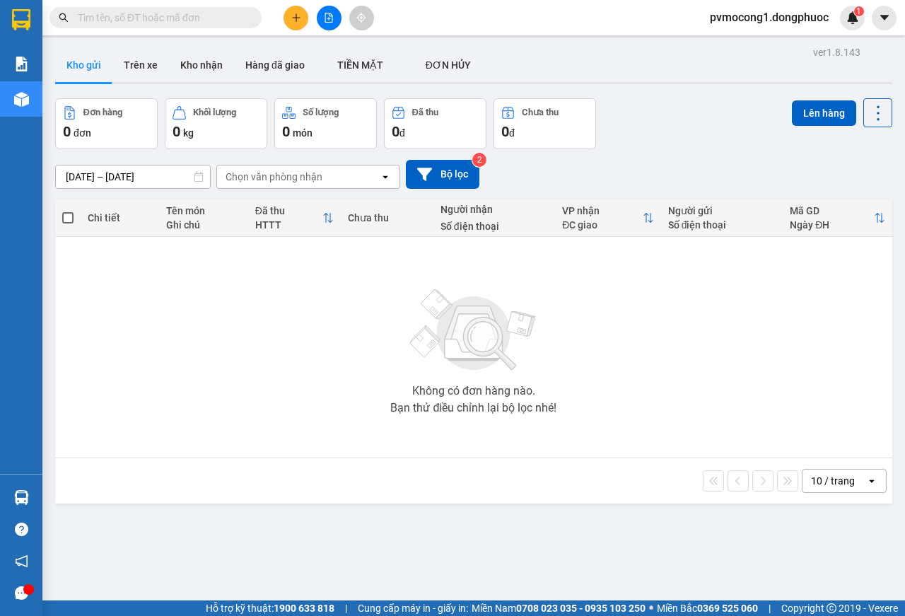
click at [203, 334] on section "Kết quả [PERSON_NAME] ( 0 ) Bộ lọc No Data pvmocong1.dongphuoc 1 [PERSON_NAME] …" at bounding box center [452, 308] width 905 height 616
click at [295, 18] on icon "plus" at bounding box center [296, 17] width 8 height 1
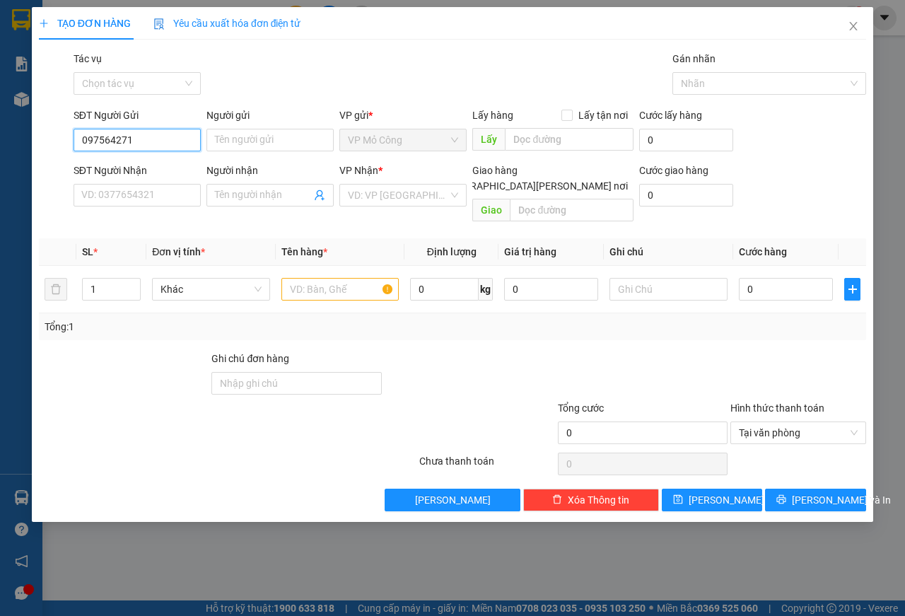
type input "0975642719"
click at [122, 168] on div "0975642719 - NK BẢO AN" at bounding box center [139, 169] width 115 height 16
type input "NK BẢO AN"
type input "0976290978"
type input "HẠNH LABO"
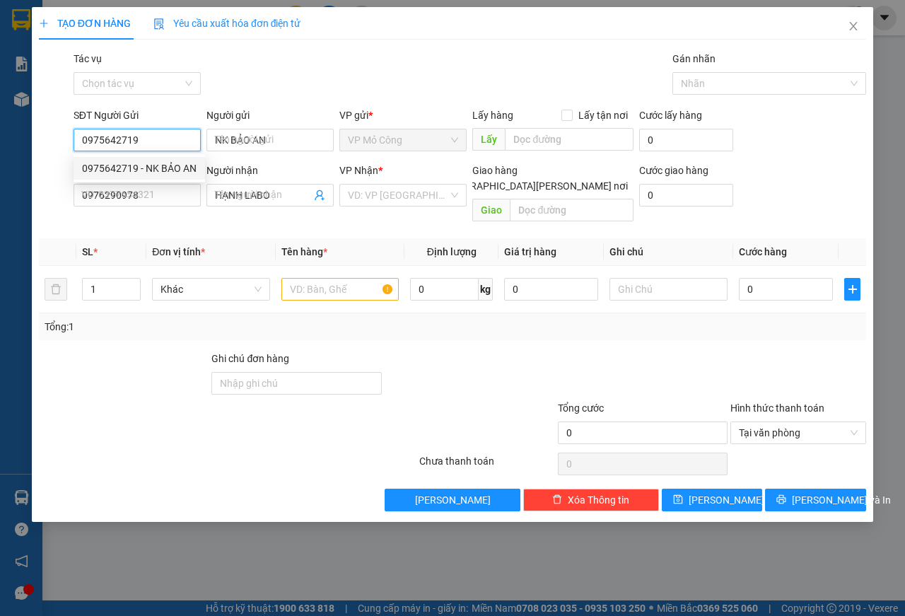
type input "25.000"
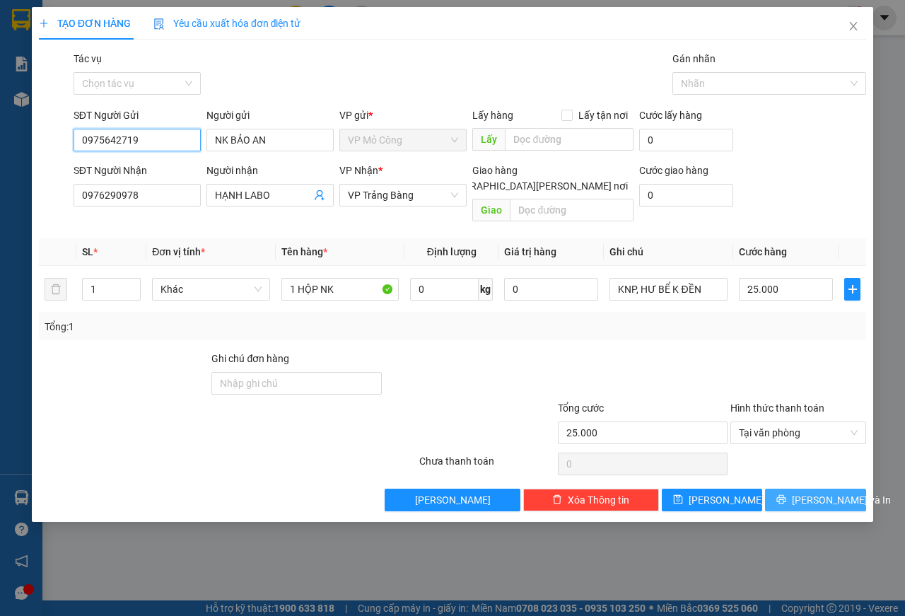
type input "0975642719"
click at [824, 492] on span "[PERSON_NAME] và In" at bounding box center [841, 500] width 99 height 16
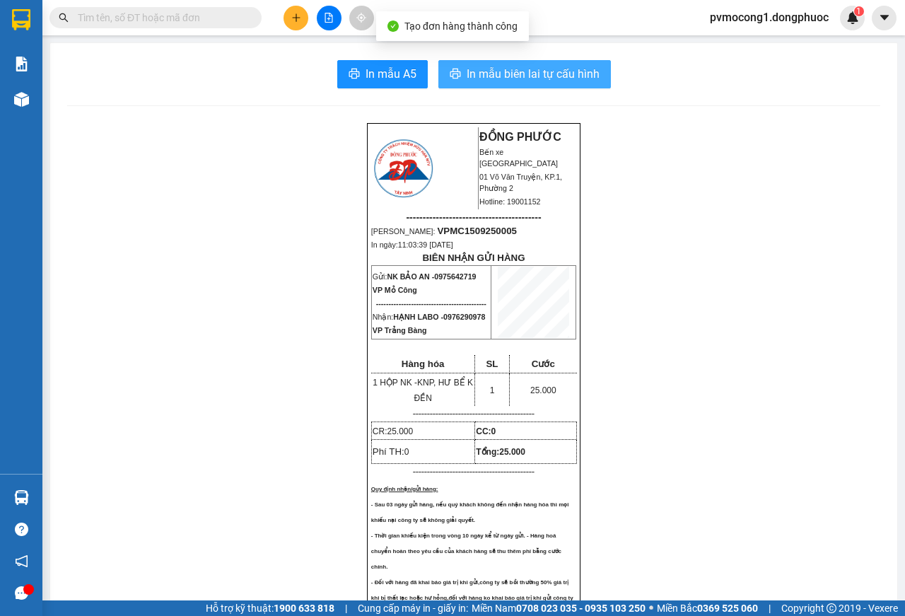
click at [514, 77] on span "In mẫu biên lai tự cấu hình" at bounding box center [533, 74] width 133 height 18
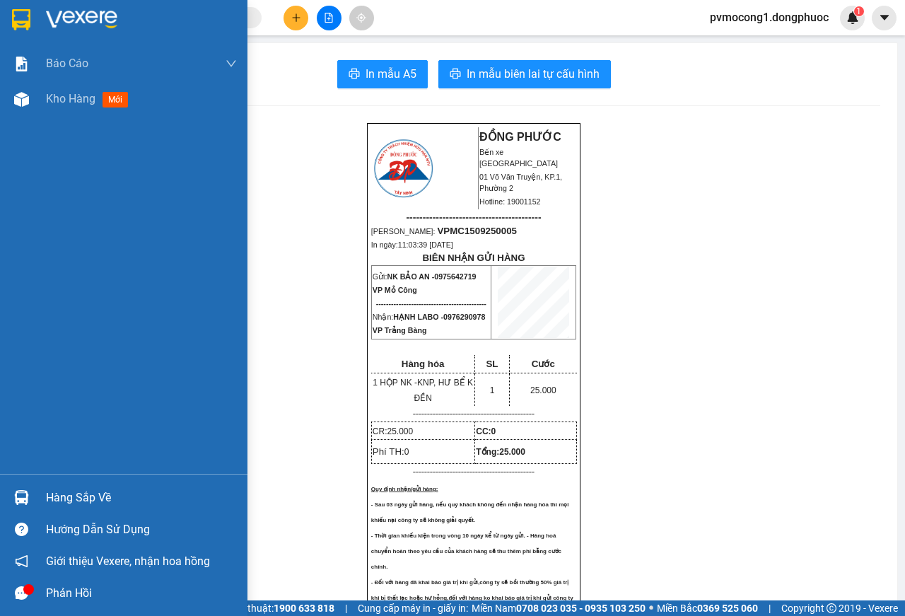
click at [18, 16] on img at bounding box center [21, 19] width 18 height 21
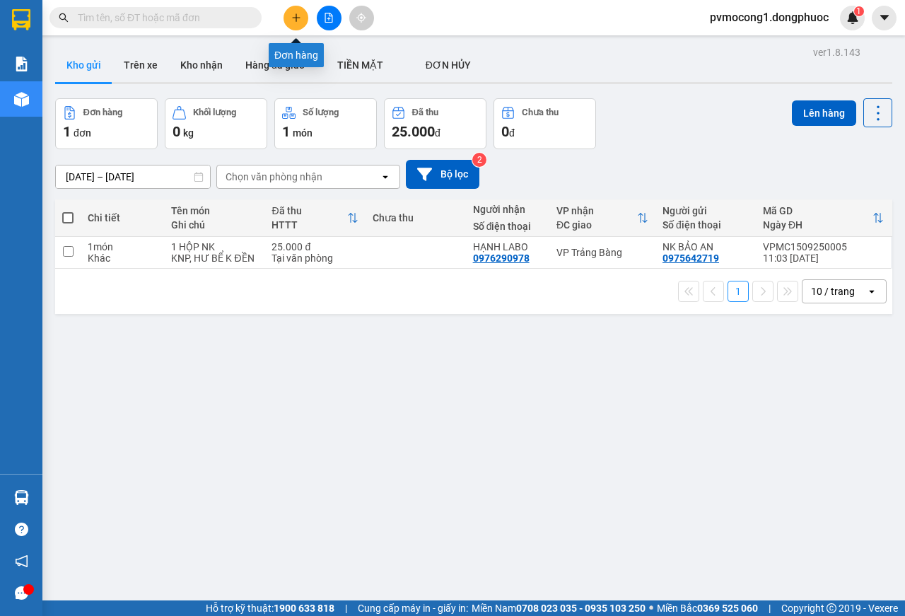
click at [294, 23] on button at bounding box center [296, 18] width 25 height 25
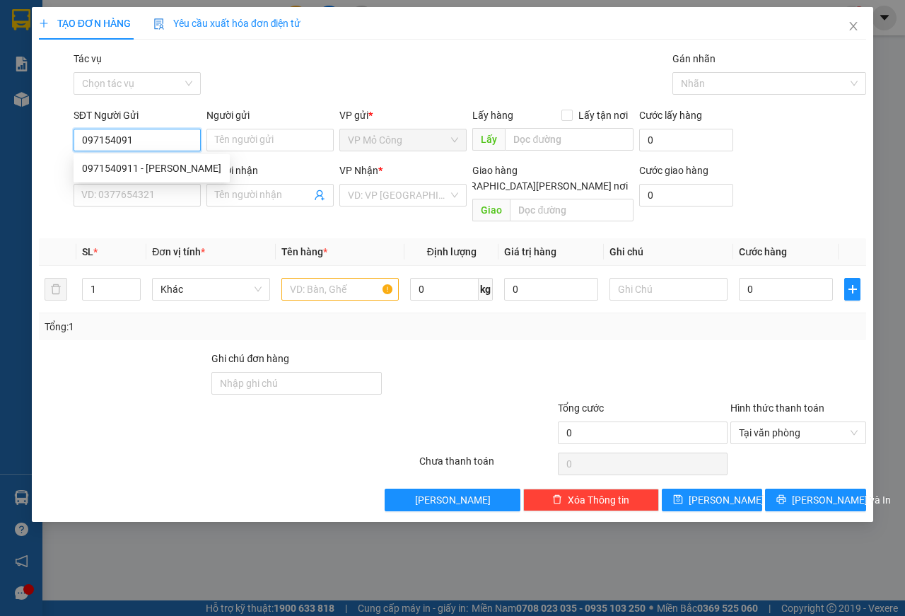
type input "0971540911"
click at [119, 166] on div "0971540911 - [PERSON_NAME]" at bounding box center [151, 169] width 139 height 16
type input "TUẤN"
type input "0383703055"
type input "[PERSON_NAME]"
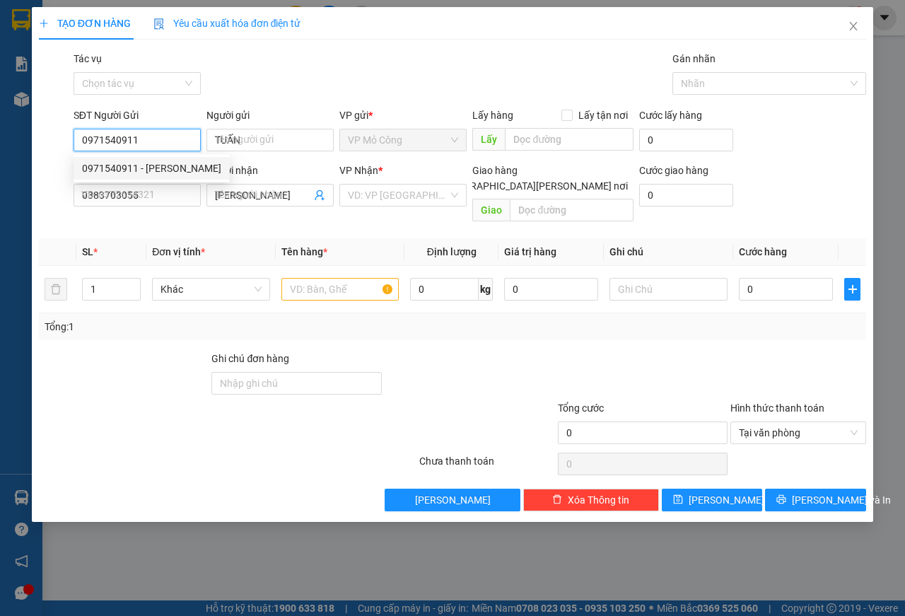
type input "20.000"
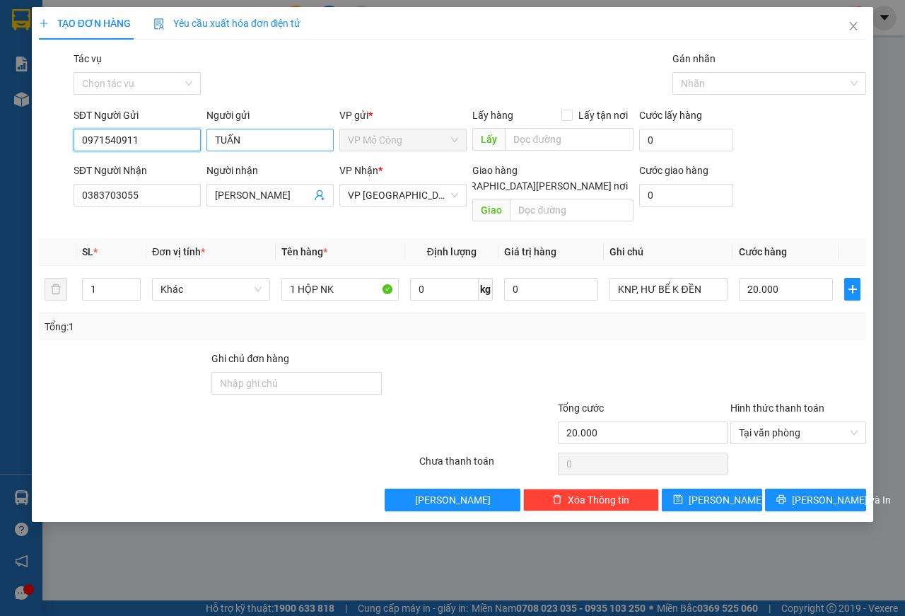
type input "0971540911"
drag, startPoint x: 248, startPoint y: 136, endPoint x: 184, endPoint y: 139, distance: 64.4
click at [184, 139] on div "SĐT Người Gửi 0971540911 Người gửi [PERSON_NAME] VP gửi * VP Mỏ [PERSON_NAME] h…" at bounding box center [470, 131] width 798 height 49
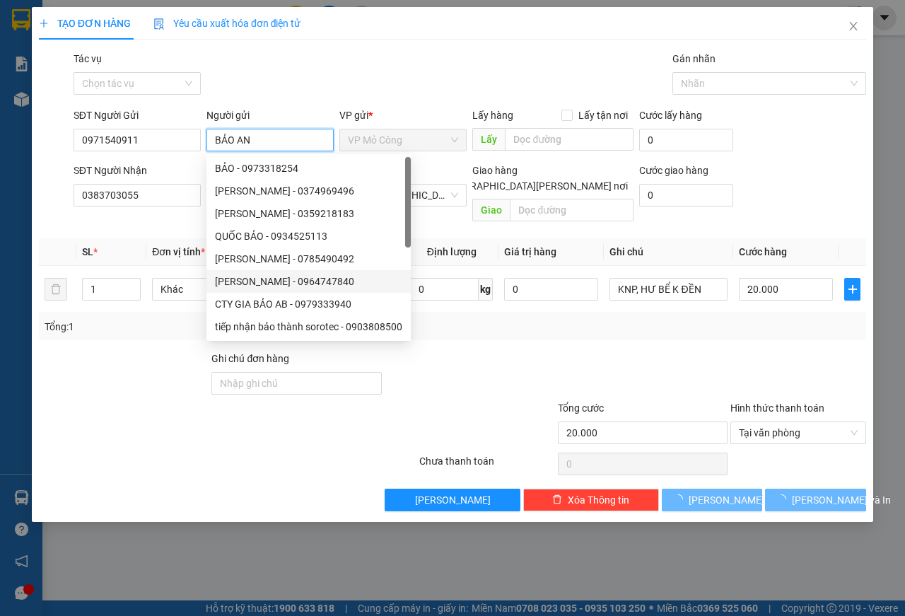
type input "BẢO AN"
click at [519, 324] on div "Tổng: 1" at bounding box center [452, 326] width 827 height 27
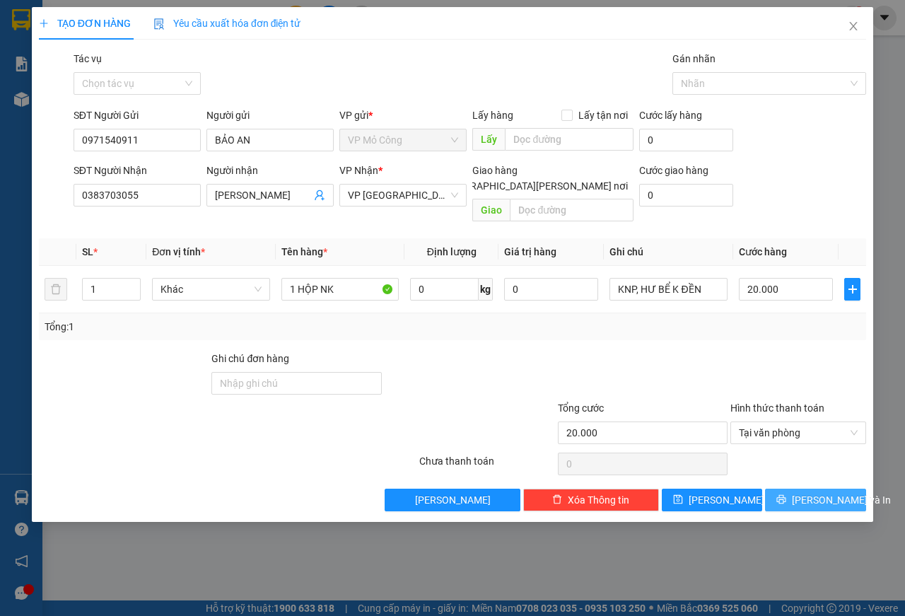
click at [827, 492] on span "[PERSON_NAME] và In" at bounding box center [841, 500] width 99 height 16
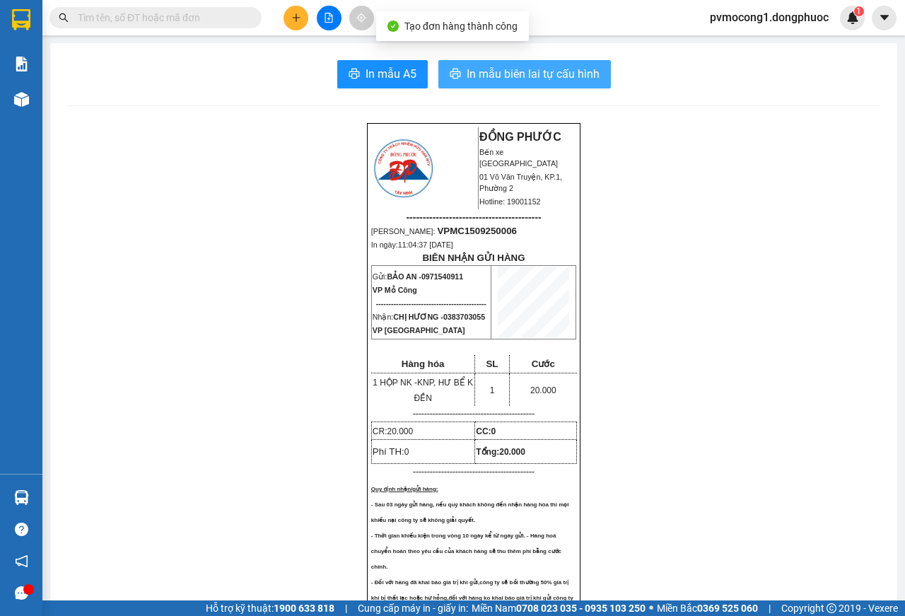
click at [502, 73] on span "In mẫu biên lai tự cấu hình" at bounding box center [533, 74] width 133 height 18
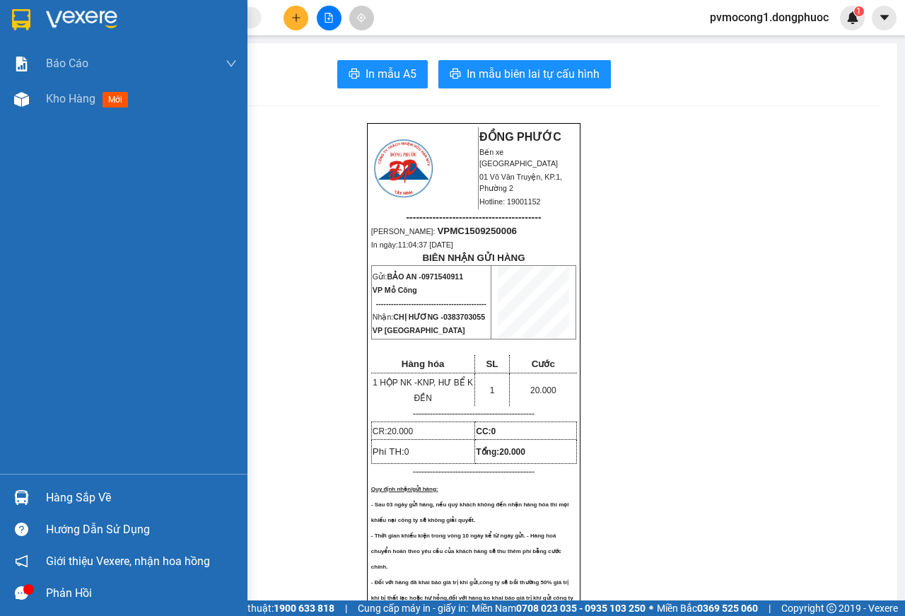
click at [15, 9] on img at bounding box center [21, 19] width 18 height 21
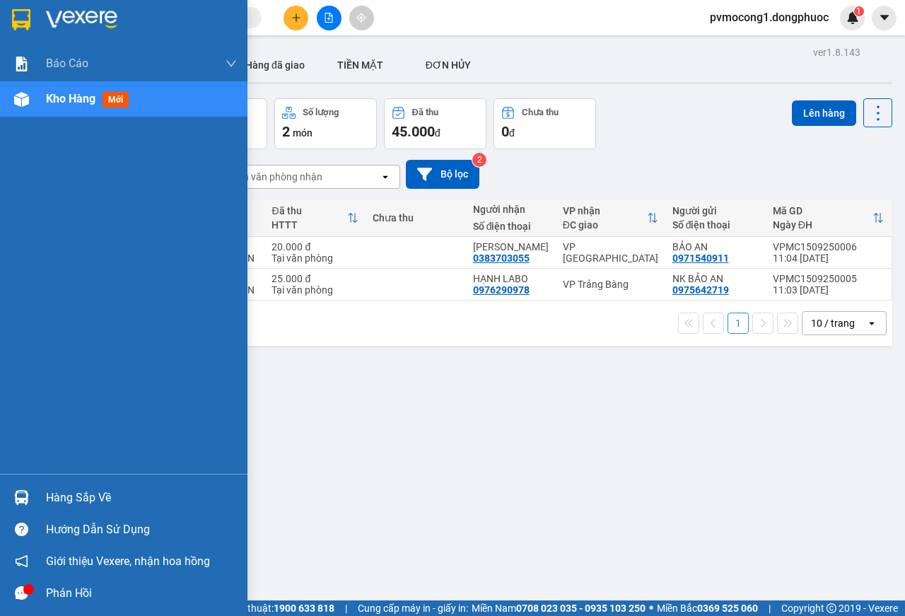
click at [80, 496] on div "Hàng sắp về" at bounding box center [141, 497] width 191 height 21
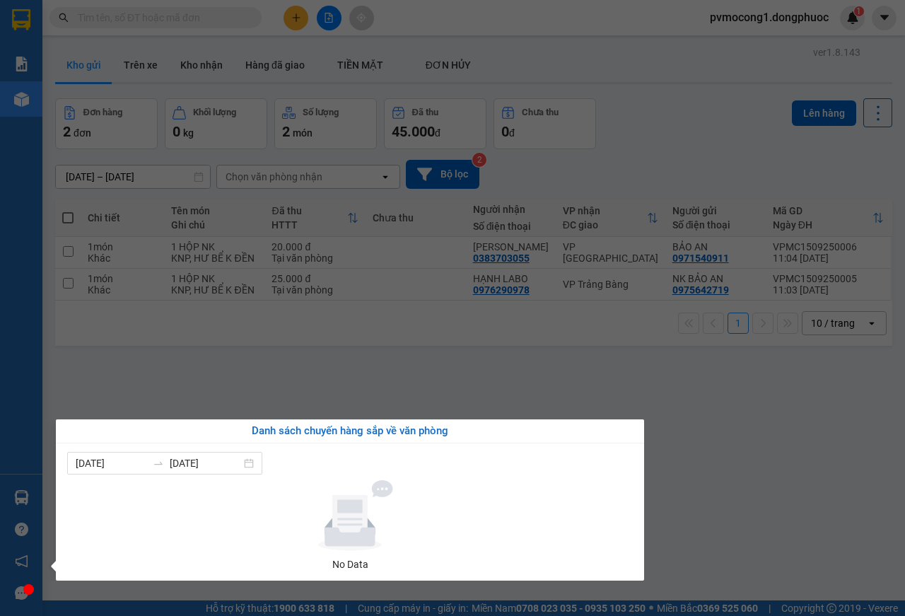
click at [311, 366] on section "Kết quả [PERSON_NAME] ( 0 ) Bộ lọc No Data pvmocong1.dongphuoc 1 [PERSON_NAME] …" at bounding box center [452, 308] width 905 height 616
